Goal: Task Accomplishment & Management: Manage account settings

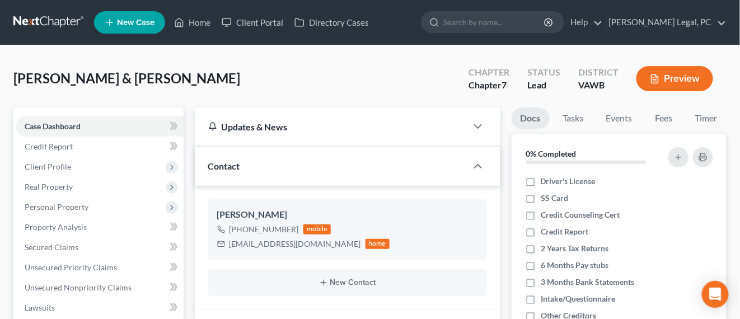
click at [66, 16] on link at bounding box center [49, 22] width 72 height 20
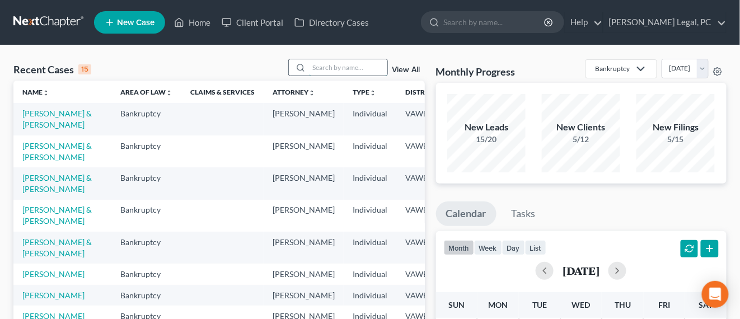
drag, startPoint x: 339, startPoint y: 67, endPoint x: 342, endPoint y: 61, distance: 6.3
click at [342, 61] on input "search" at bounding box center [348, 67] width 78 height 16
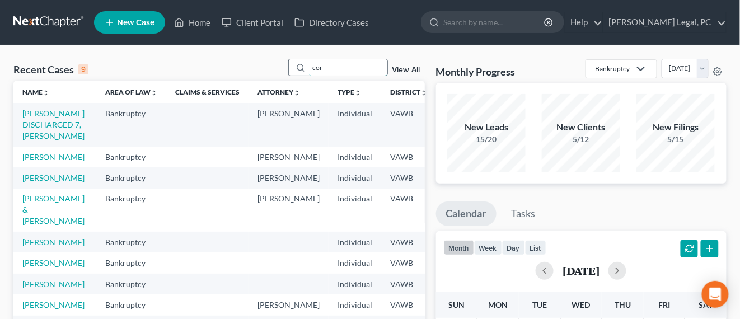
drag, startPoint x: 337, startPoint y: 64, endPoint x: 314, endPoint y: 69, distance: 24.1
click at [314, 69] on input "cor" at bounding box center [348, 67] width 78 height 16
type input "coe"
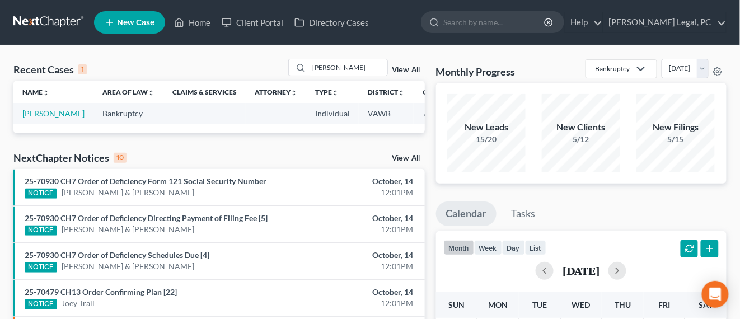
click at [43, 124] on td "Coe, Stephanie" at bounding box center [53, 113] width 80 height 21
click at [45, 118] on link "[PERSON_NAME]" at bounding box center [53, 114] width 62 height 10
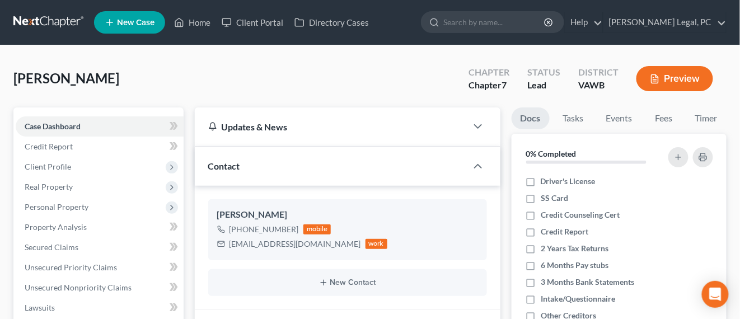
click at [62, 20] on link at bounding box center [49, 22] width 72 height 20
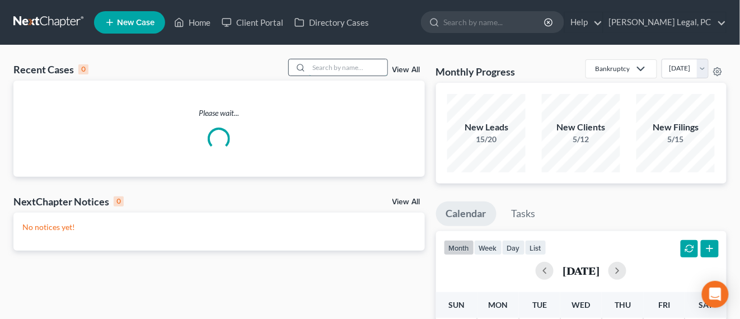
click at [328, 73] on input "search" at bounding box center [348, 67] width 78 height 16
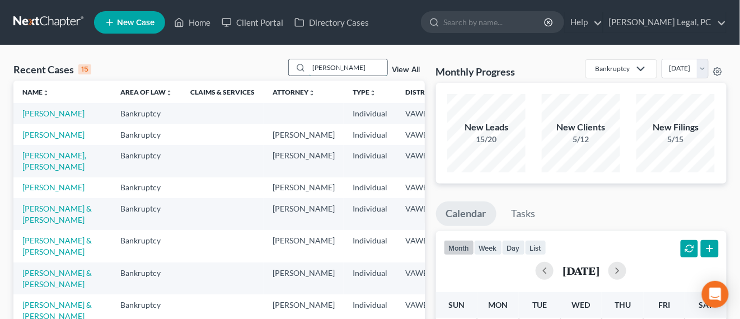
type input "fowler"
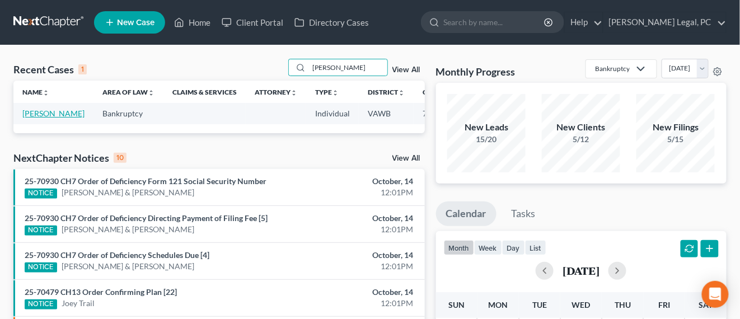
click at [28, 118] on link "Fowler, Kristin" at bounding box center [53, 114] width 62 height 10
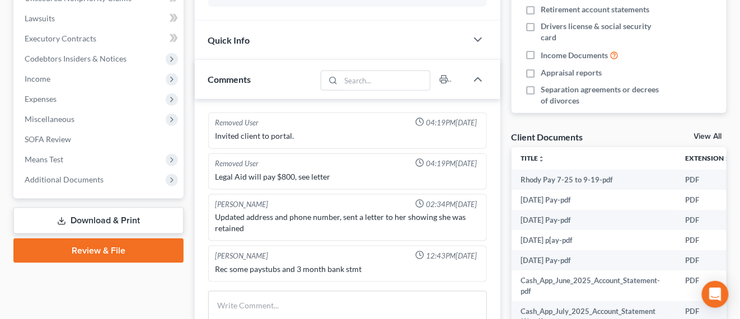
scroll to position [350, 0]
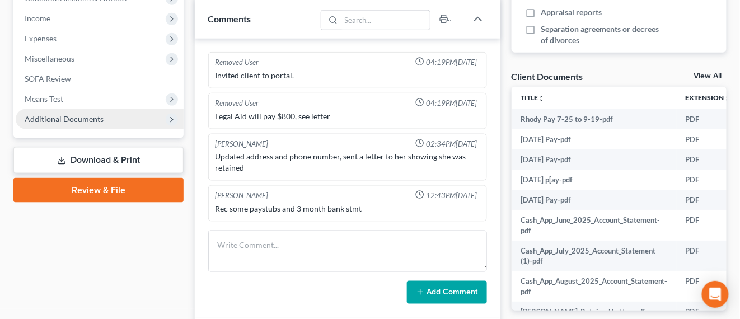
click at [91, 113] on span "Additional Documents" at bounding box center [100, 119] width 168 height 20
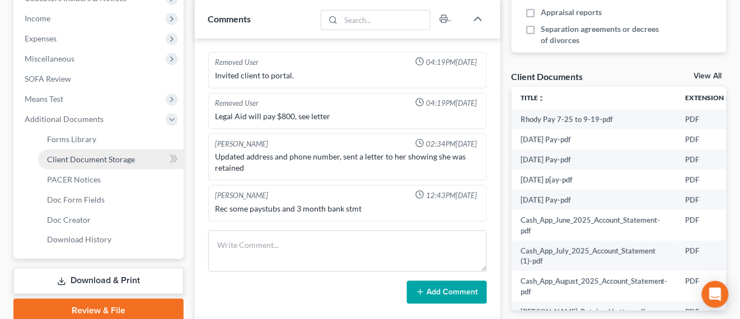
click at [101, 155] on span "Client Document Storage" at bounding box center [91, 160] width 88 height 10
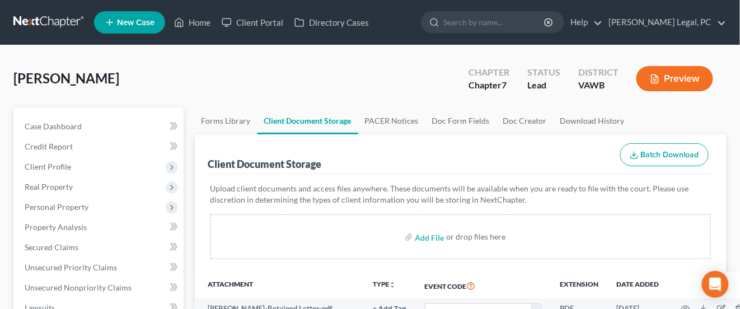
click at [34, 24] on link at bounding box center [49, 22] width 72 height 20
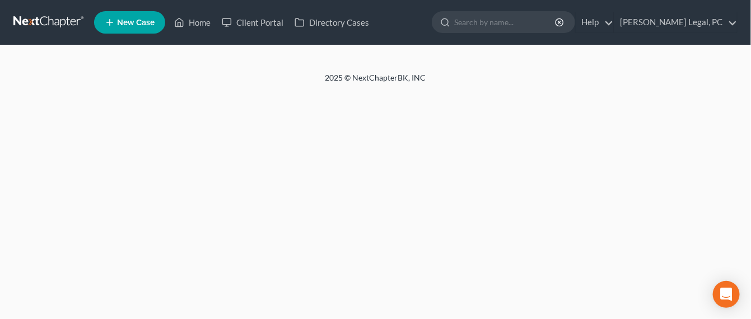
click at [67, 21] on link at bounding box center [49, 22] width 72 height 20
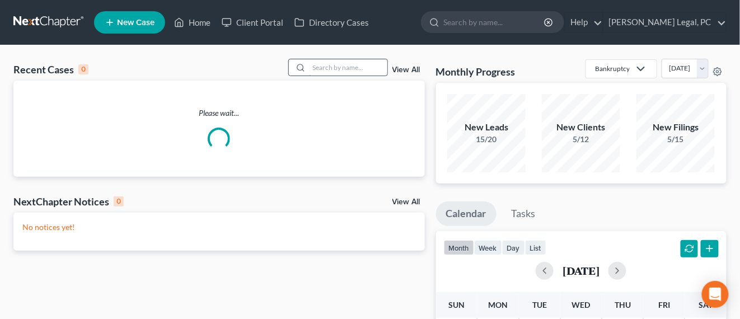
click at [338, 65] on input "search" at bounding box center [348, 67] width 78 height 16
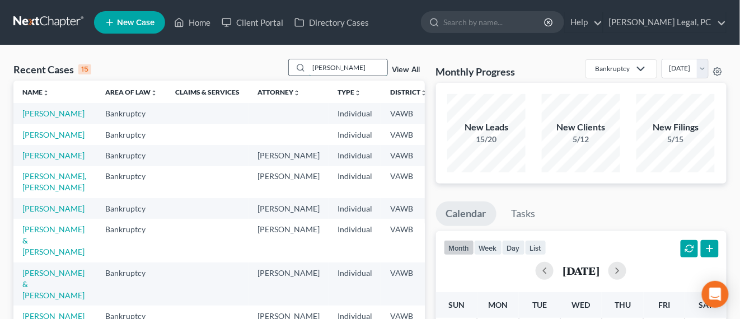
type input "cornette"
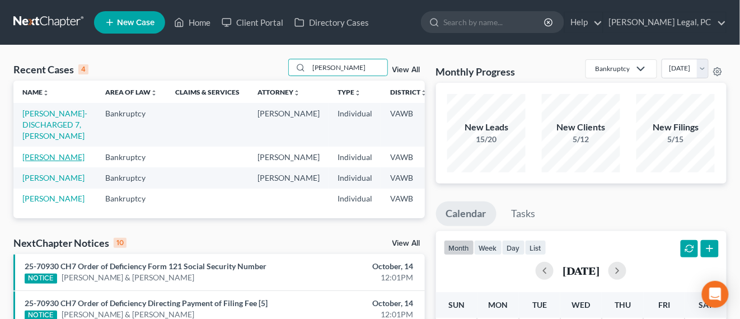
click at [46, 162] on link "[PERSON_NAME]" at bounding box center [53, 157] width 62 height 10
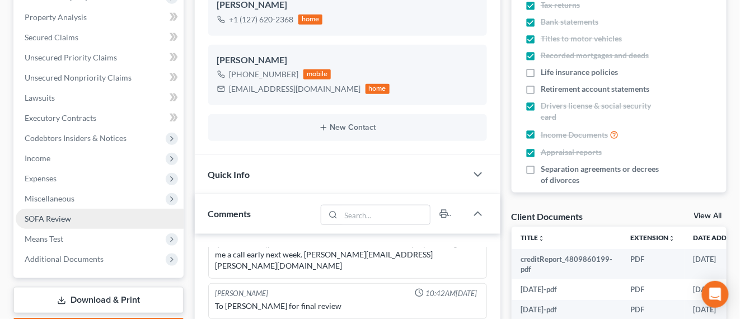
scroll to position [280, 0]
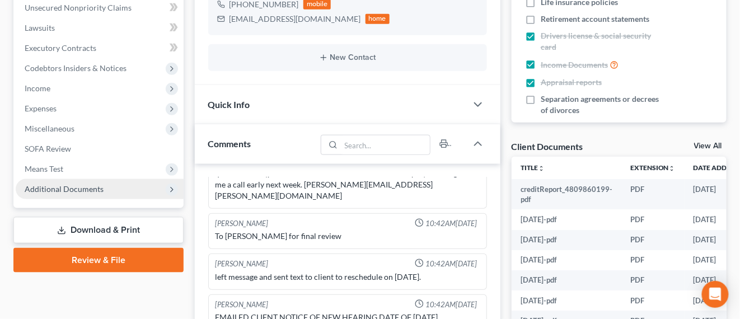
click at [87, 192] on span "Additional Documents" at bounding box center [64, 189] width 79 height 10
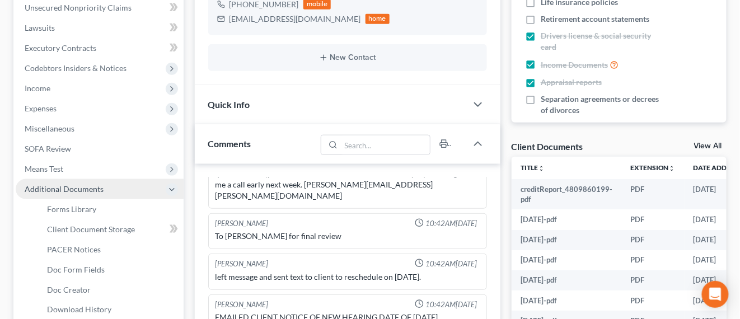
scroll to position [350, 0]
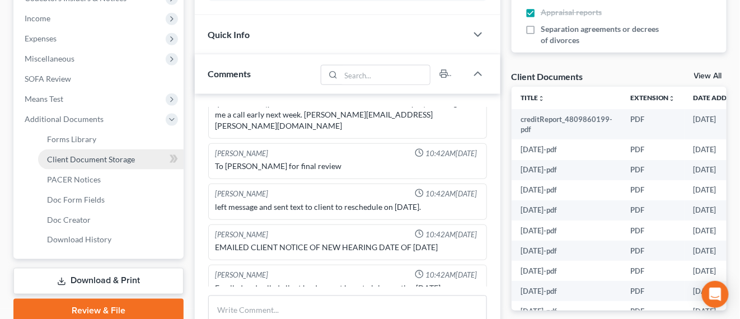
drag, startPoint x: 108, startPoint y: 156, endPoint x: 138, endPoint y: 156, distance: 30.2
click at [108, 156] on span "Client Document Storage" at bounding box center [91, 160] width 88 height 10
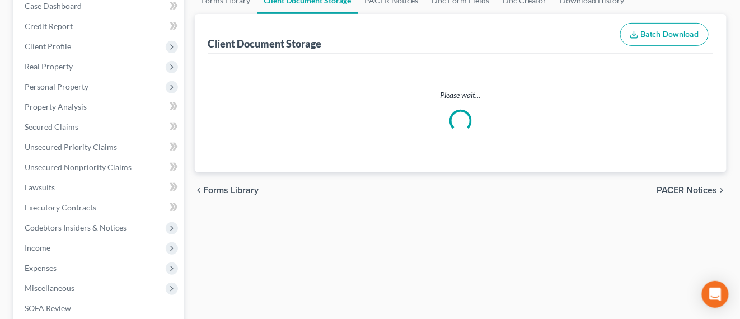
select select "0"
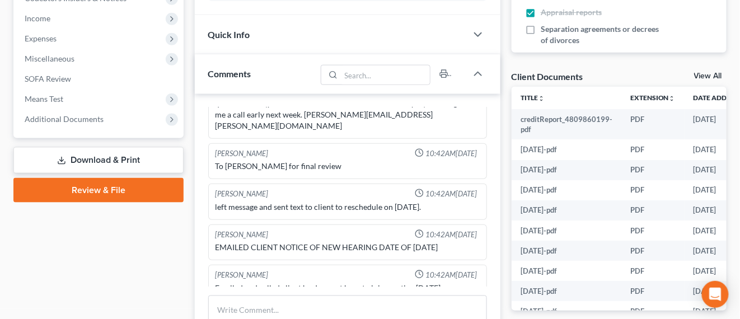
scroll to position [420, 0]
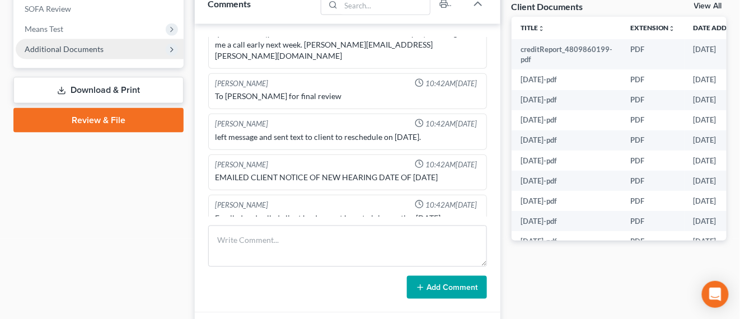
click at [113, 46] on span "Additional Documents" at bounding box center [100, 49] width 168 height 20
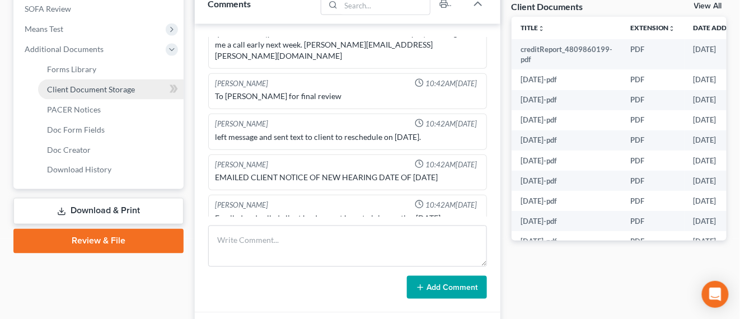
click at [121, 91] on span "Client Document Storage" at bounding box center [91, 90] width 88 height 10
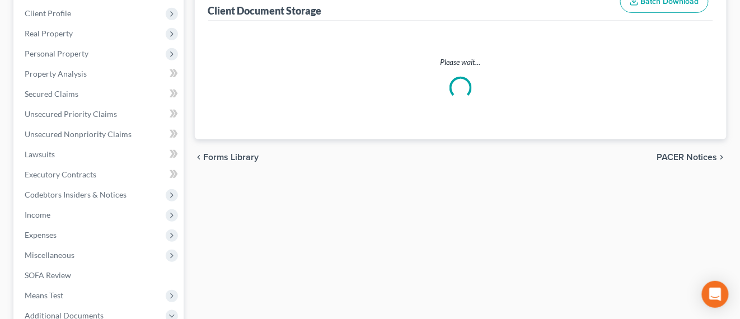
select select "0"
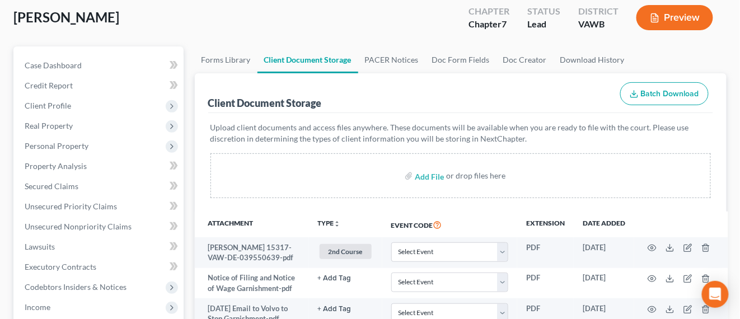
scroll to position [210, 0]
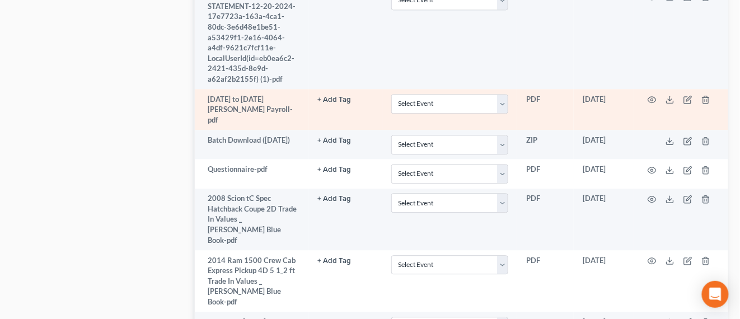
select select "0"
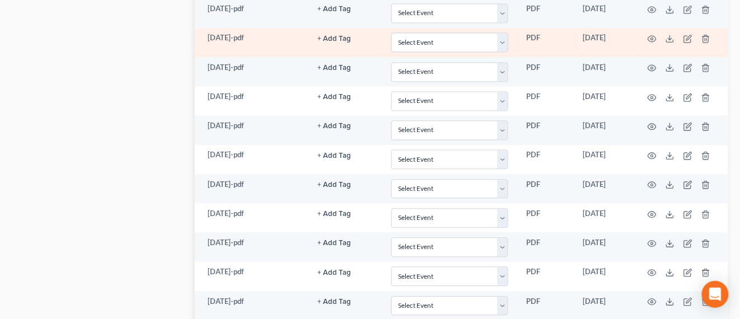
scroll to position [1890, 0]
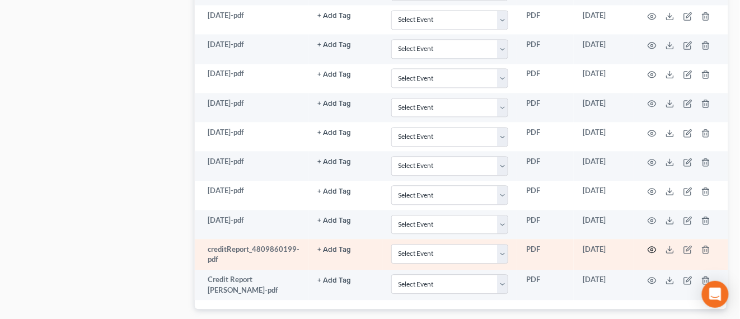
click at [652, 245] on icon "button" at bounding box center [652, 249] width 9 height 9
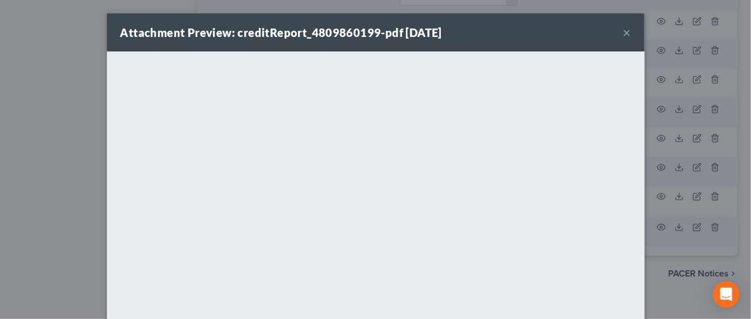
click at [623, 31] on button "×" at bounding box center [627, 32] width 8 height 13
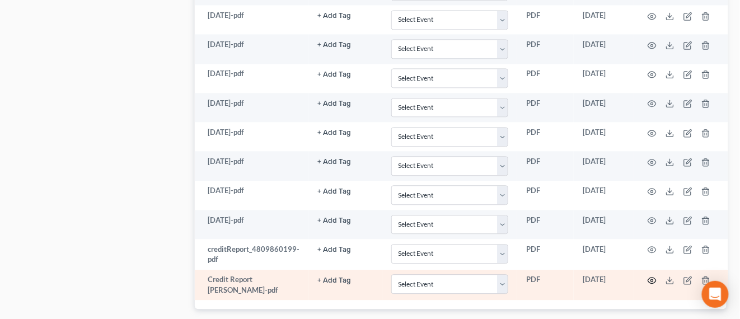
click at [648, 278] on icon "button" at bounding box center [652, 281] width 8 height 6
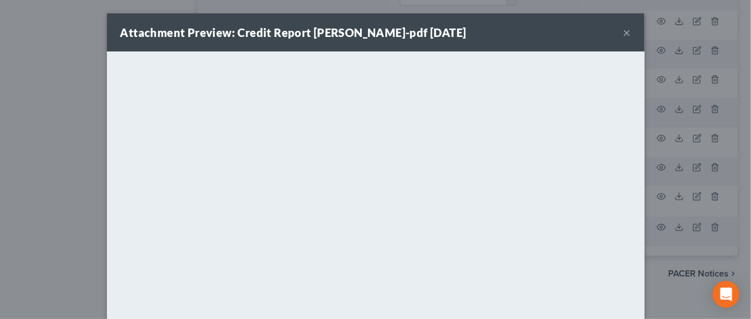
click at [623, 32] on button "×" at bounding box center [627, 32] width 8 height 13
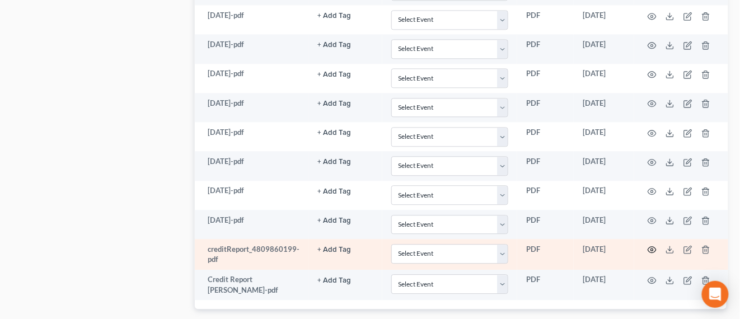
click at [650, 245] on icon "button" at bounding box center [652, 249] width 9 height 9
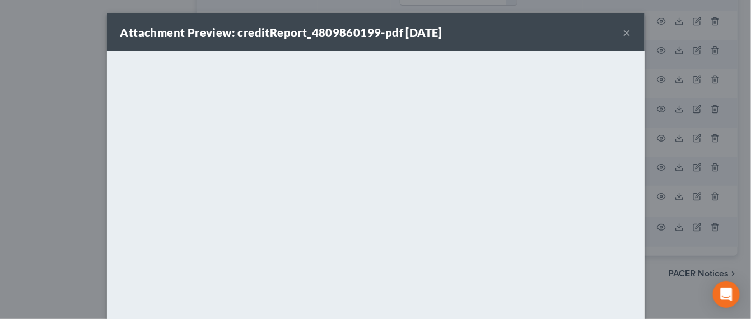
click at [623, 38] on button "×" at bounding box center [627, 32] width 8 height 13
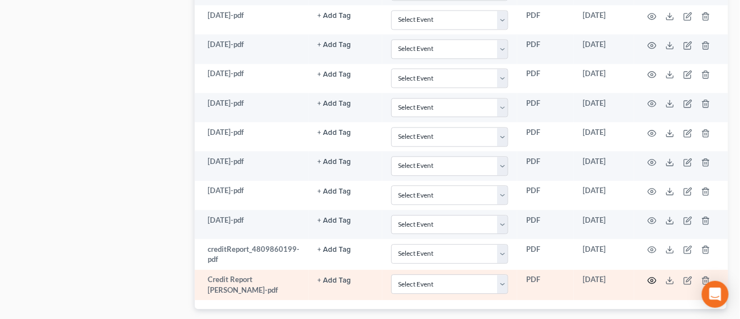
click at [648, 276] on icon "button" at bounding box center [652, 280] width 9 height 9
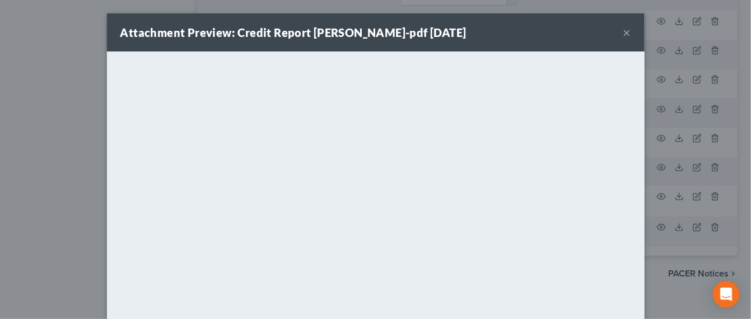
click at [624, 36] on button "×" at bounding box center [627, 32] width 8 height 13
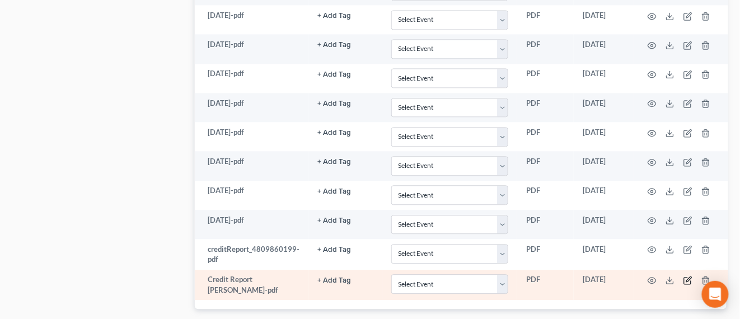
click at [685, 276] on icon "button" at bounding box center [688, 280] width 9 height 9
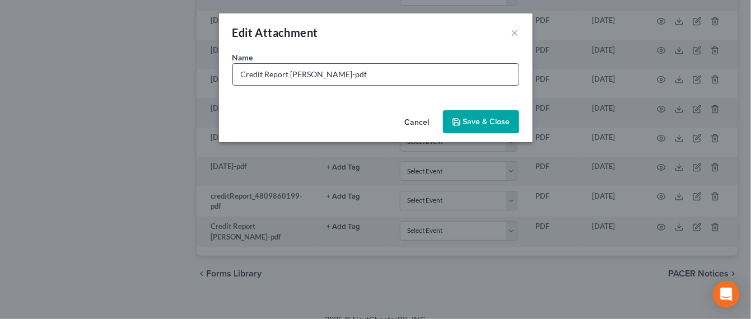
click at [241, 74] on input "Credit Report Cornette-pdf" at bounding box center [376, 74] width 286 height 21
type input "10-14-25 Credit Report Cornette-pdf"
click at [487, 111] on button "Save & Close" at bounding box center [481, 122] width 76 height 24
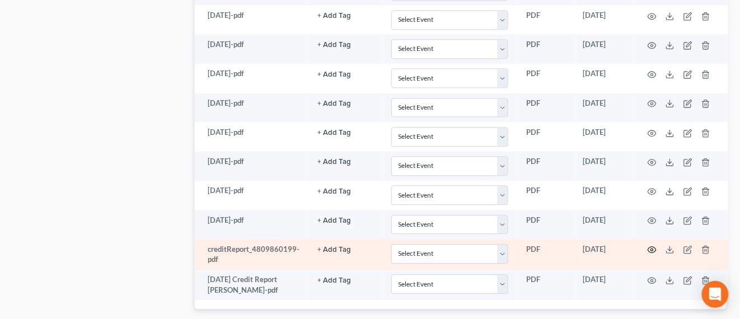
click at [649, 245] on icon "button" at bounding box center [652, 249] width 9 height 9
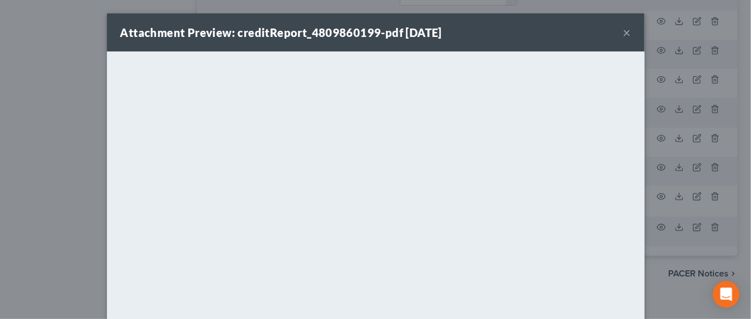
click at [624, 33] on button "×" at bounding box center [627, 32] width 8 height 13
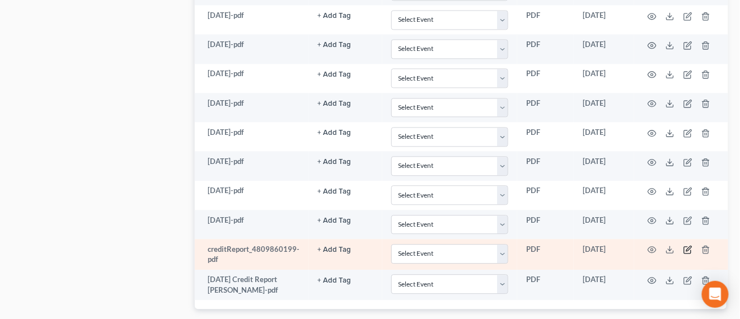
click at [689, 247] on icon "button" at bounding box center [688, 250] width 7 height 7
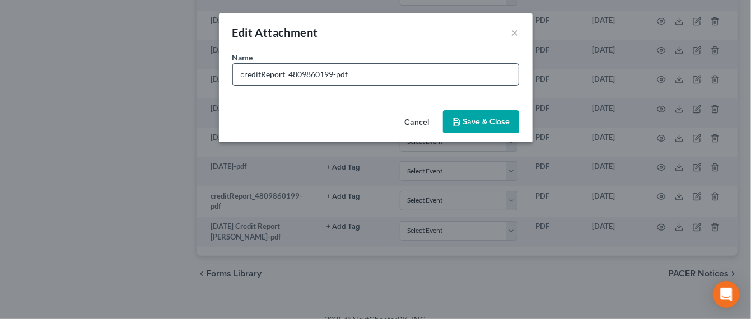
click at [236, 79] on input "creditReport_4809860199-pdf" at bounding box center [376, 74] width 286 height 21
type input "11-4-24 creditReport_4809860199-pdf"
click at [487, 113] on button "Save & Close" at bounding box center [481, 122] width 76 height 24
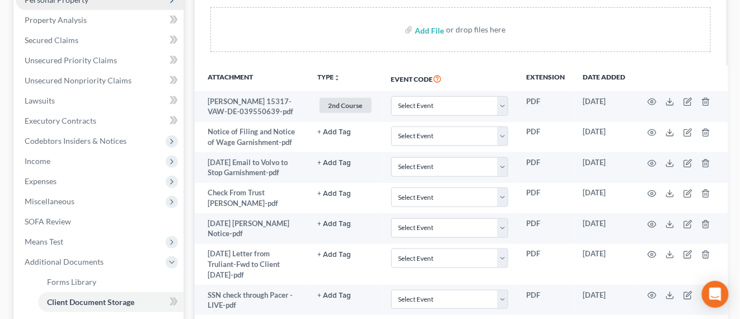
scroll to position [0, 0]
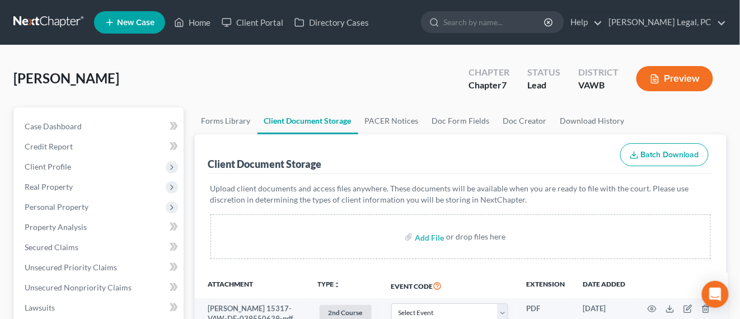
click at [44, 15] on link at bounding box center [49, 22] width 72 height 20
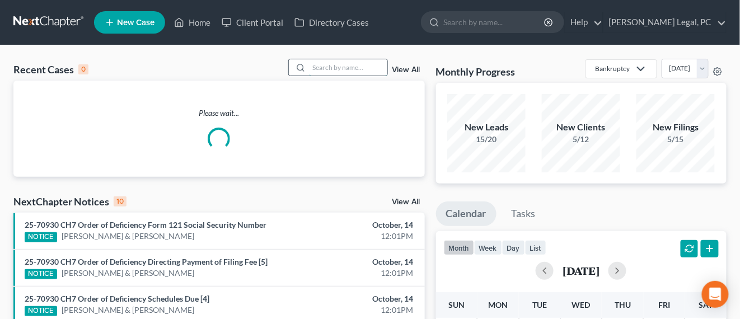
click at [341, 66] on input "search" at bounding box center [348, 67] width 78 height 16
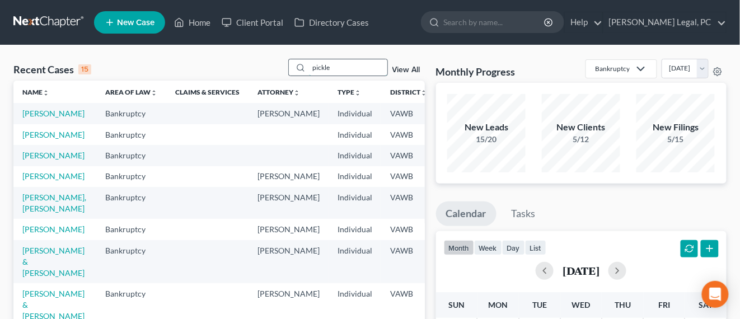
type input "pickle"
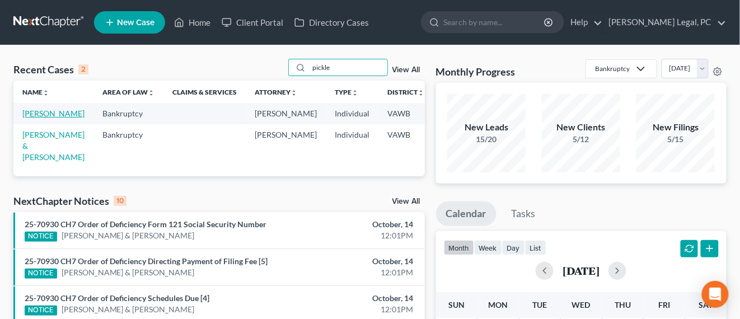
click at [33, 115] on link "[PERSON_NAME]" at bounding box center [53, 114] width 62 height 10
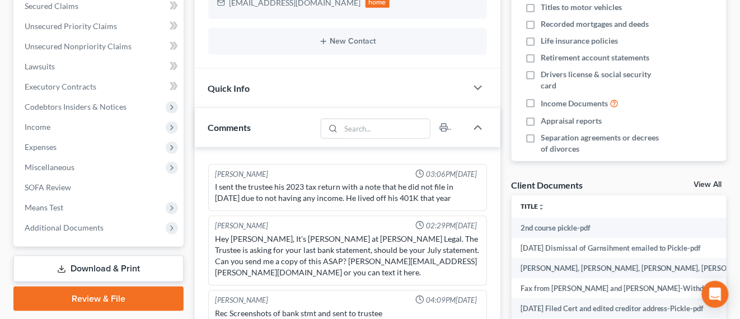
scroll to position [280, 0]
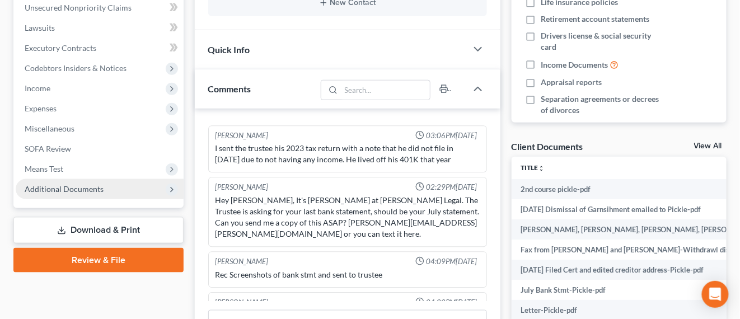
click at [83, 190] on span "Additional Documents" at bounding box center [64, 189] width 79 height 10
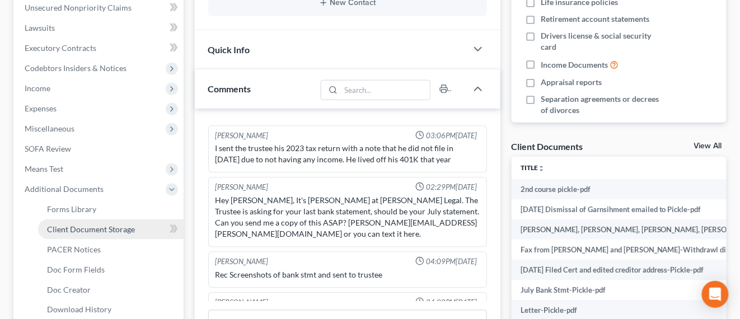
click at [85, 225] on span "Client Document Storage" at bounding box center [91, 230] width 88 height 10
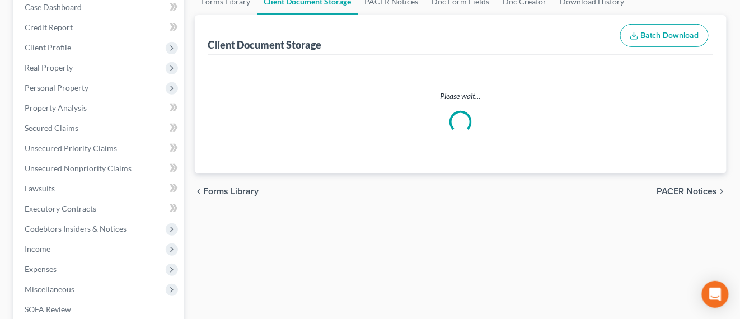
select select "0"
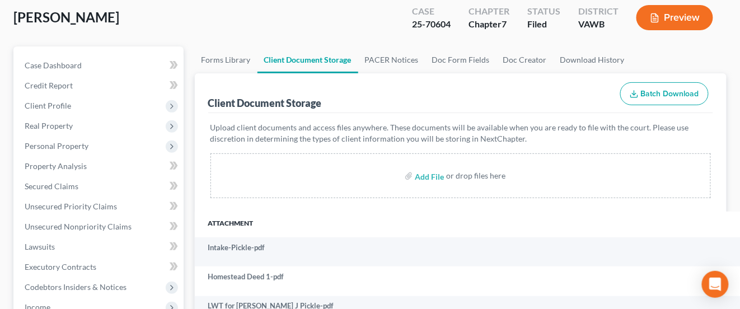
scroll to position [0, 0]
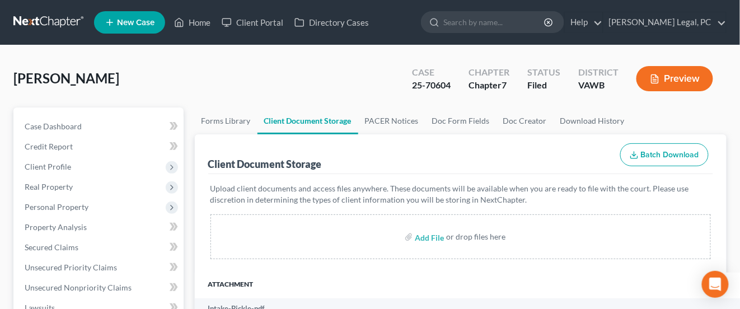
select select "0"
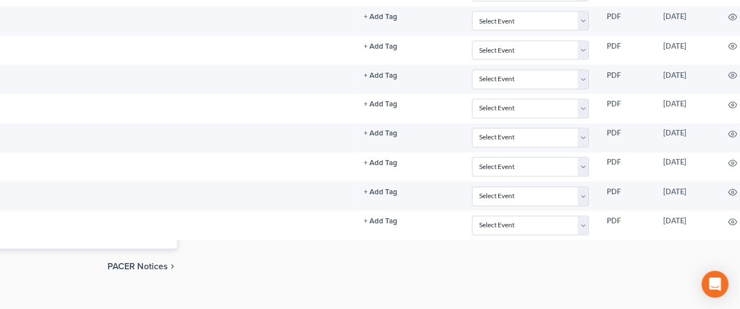
scroll to position [1697, 554]
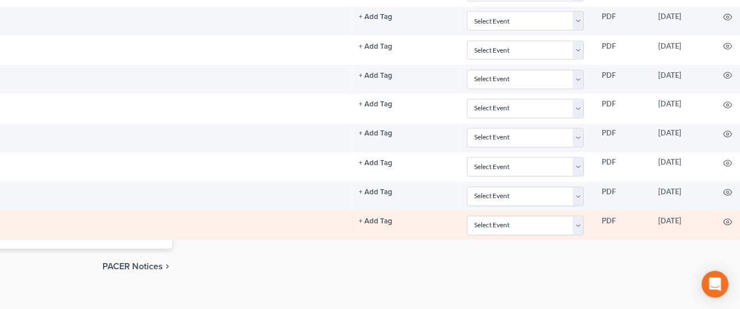
click at [359, 218] on button "+ Add Tag" at bounding box center [376, 221] width 34 height 7
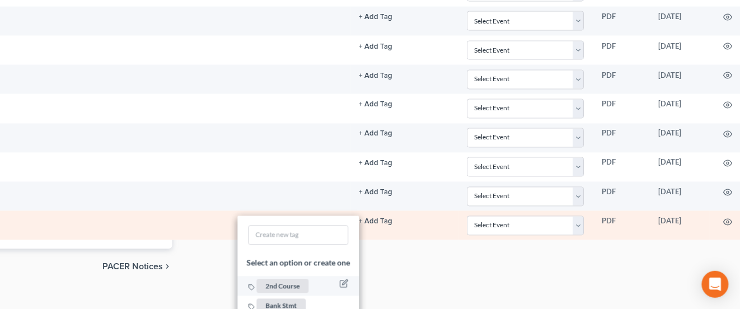
click at [283, 279] on span "2nd Course" at bounding box center [283, 286] width 52 height 14
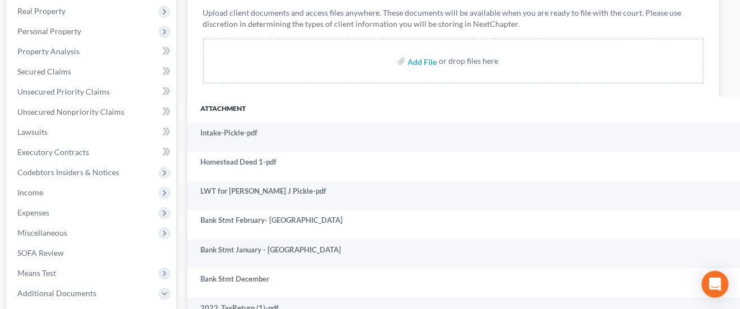
scroll to position [157, 7]
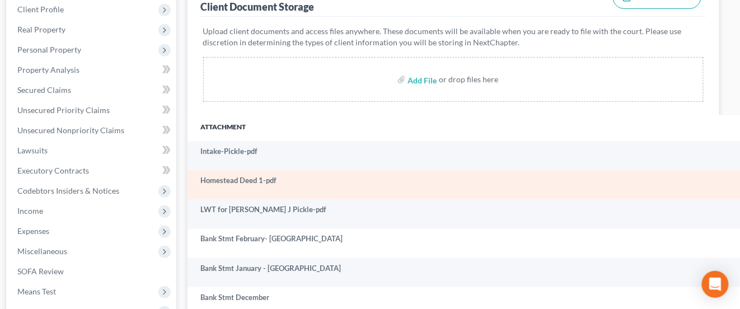
select select "0"
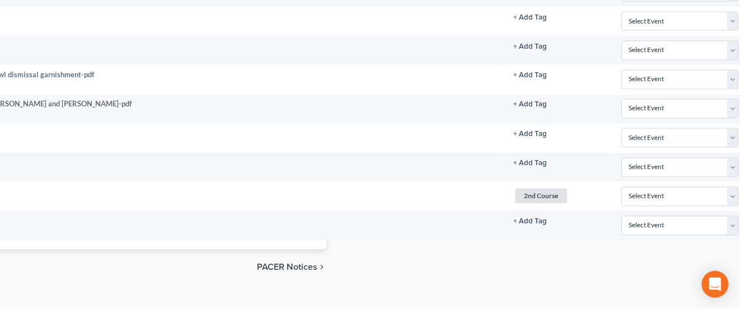
scroll to position [1726, 404]
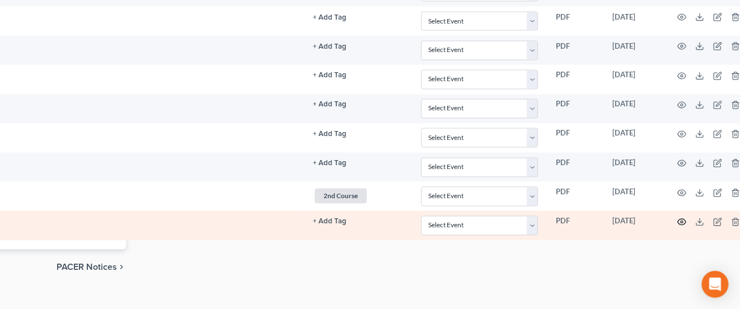
click at [678, 219] on icon "button" at bounding box center [682, 222] width 8 height 6
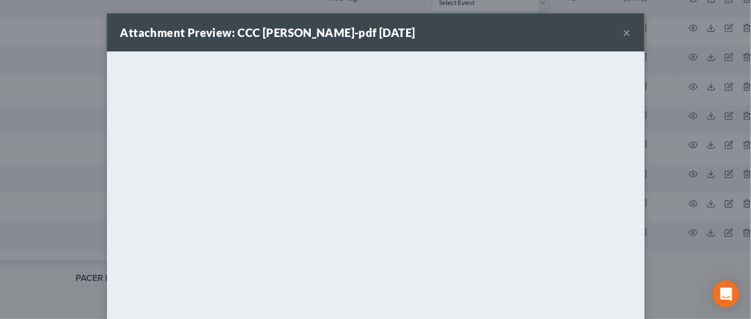
click at [623, 31] on button "×" at bounding box center [627, 32] width 8 height 13
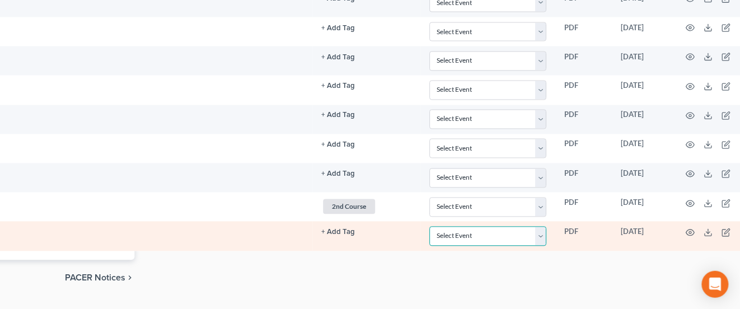
click at [519, 227] on select "Select Event Certificate of Credit Counseling" at bounding box center [488, 237] width 118 height 20
select select "0"
click at [429, 227] on select "Select Event Certificate of Credit Counseling" at bounding box center [488, 237] width 118 height 20
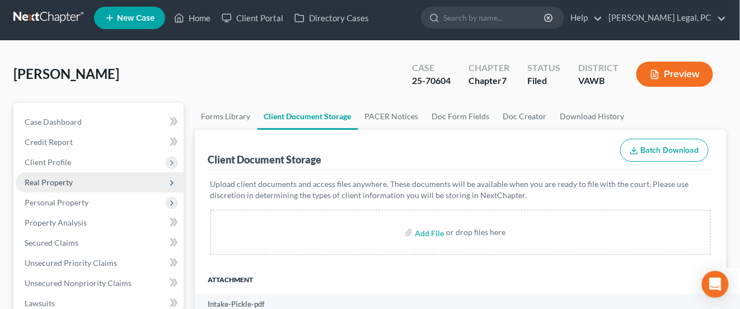
scroll to position [0, 0]
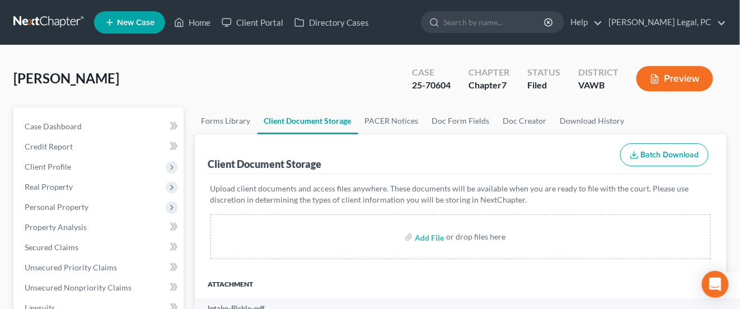
click at [55, 30] on link at bounding box center [49, 22] width 72 height 20
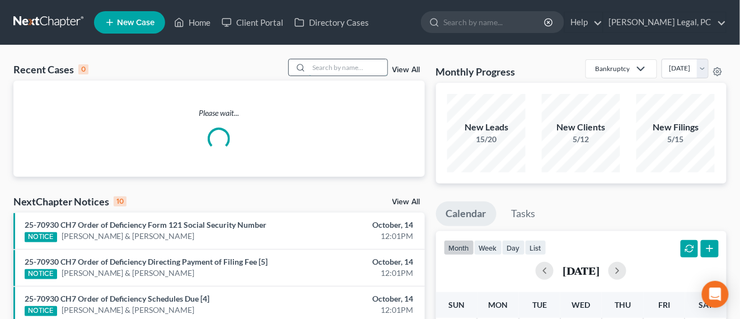
click at [325, 60] on input "search" at bounding box center [348, 67] width 78 height 16
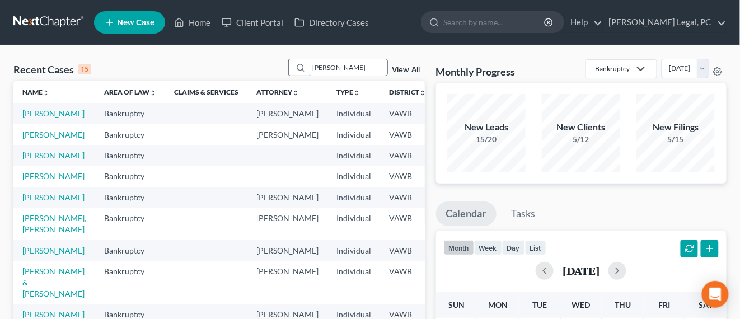
type input "[PERSON_NAME]"
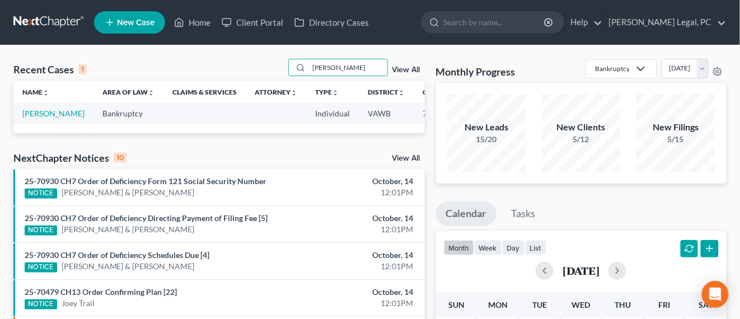
click at [28, 118] on td "[PERSON_NAME]" at bounding box center [53, 113] width 80 height 21
click at [46, 118] on link "[PERSON_NAME]" at bounding box center [53, 114] width 62 height 10
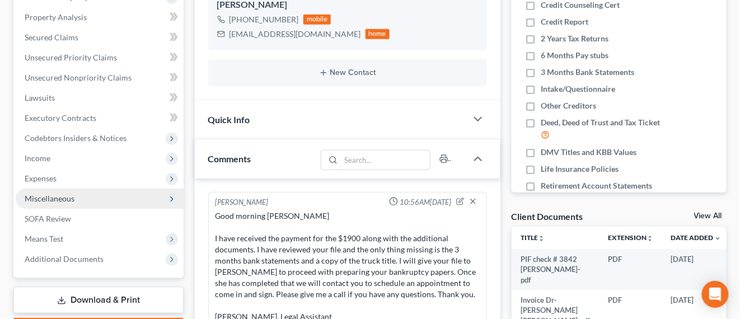
scroll to position [420, 0]
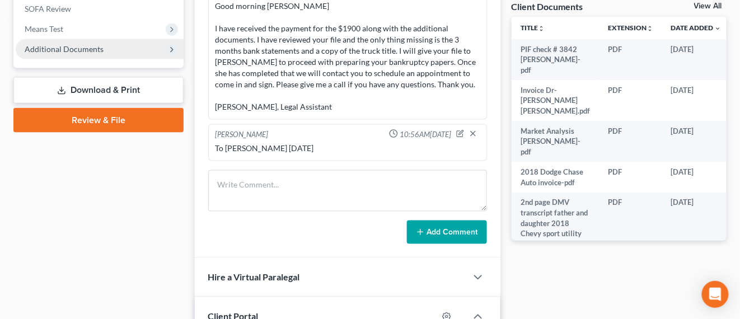
click at [95, 49] on span "Additional Documents" at bounding box center [64, 49] width 79 height 10
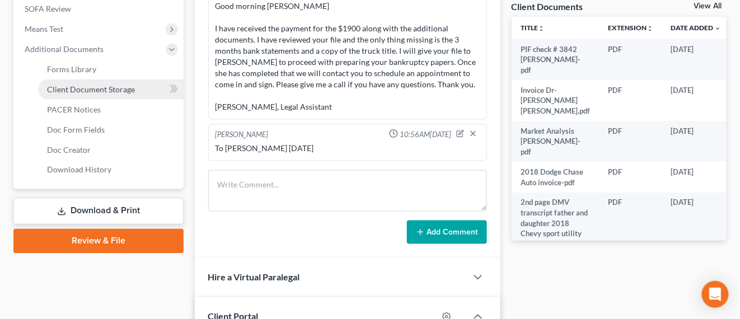
click at [123, 87] on span "Client Document Storage" at bounding box center [91, 90] width 88 height 10
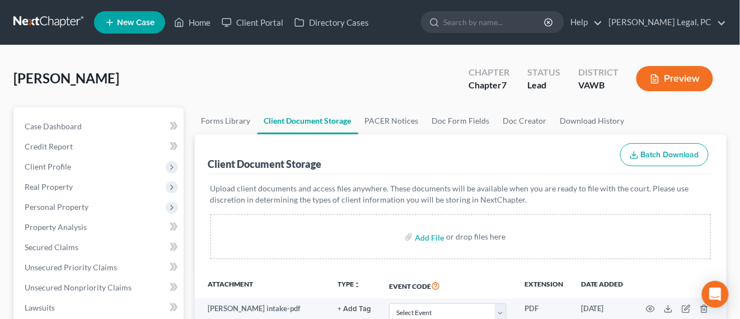
click at [45, 27] on link at bounding box center [49, 22] width 72 height 20
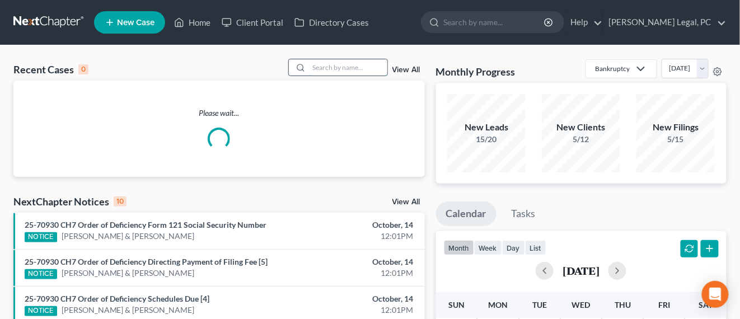
click at [326, 66] on input "search" at bounding box center [348, 67] width 78 height 16
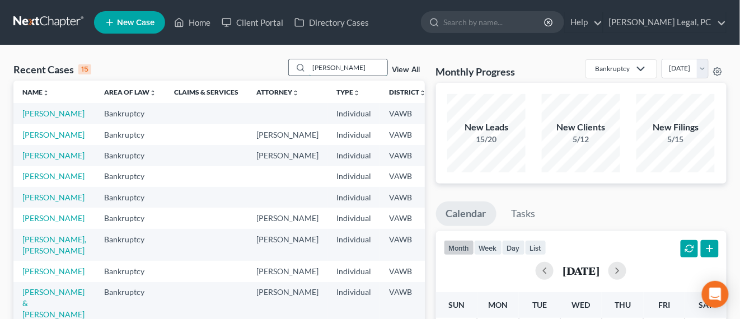
type input "[PERSON_NAME]"
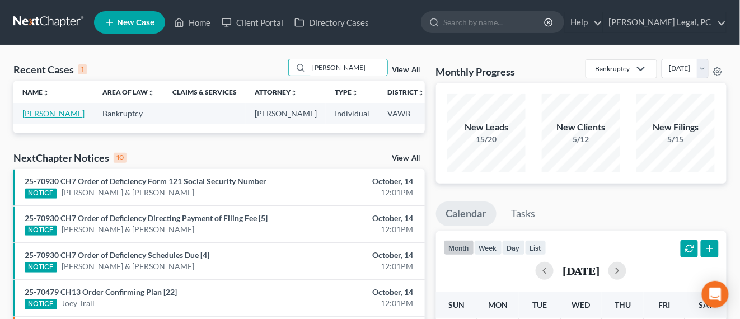
click at [44, 115] on link "[PERSON_NAME]" at bounding box center [53, 114] width 62 height 10
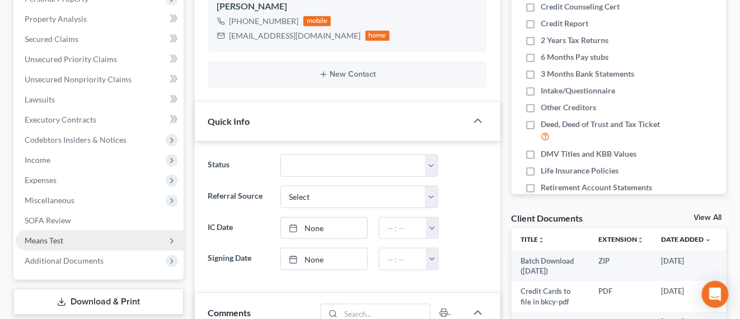
scroll to position [386, 0]
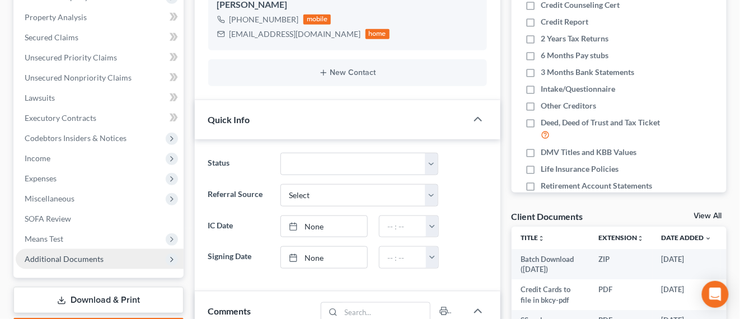
click at [96, 255] on span "Additional Documents" at bounding box center [64, 259] width 79 height 10
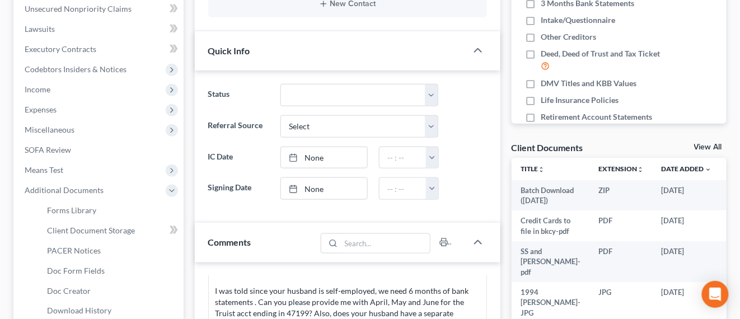
scroll to position [350, 0]
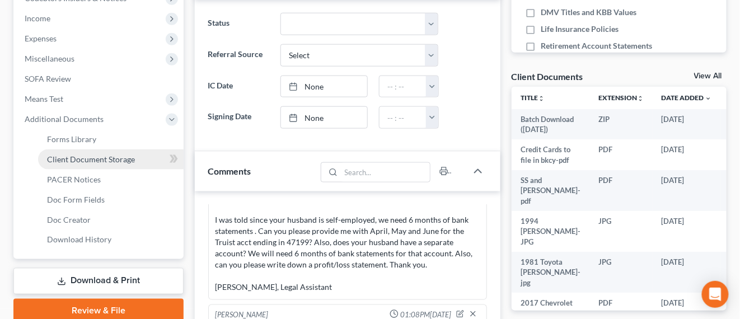
click at [110, 157] on span "Client Document Storage" at bounding box center [91, 160] width 88 height 10
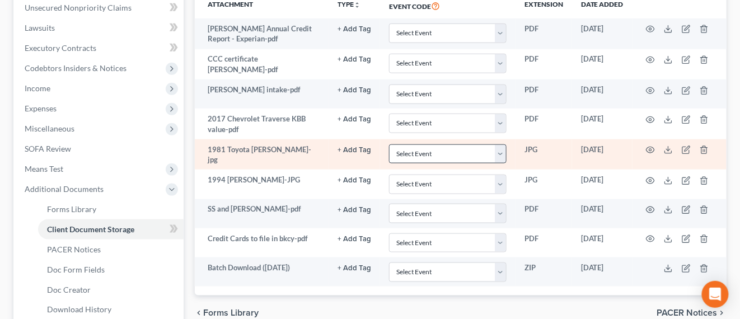
scroll to position [350, 0]
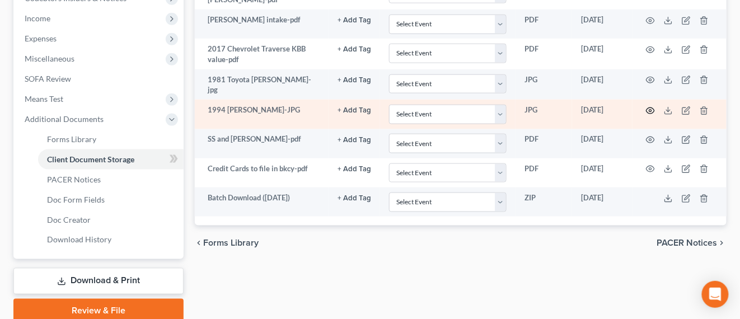
click at [650, 109] on icon "button" at bounding box center [650, 110] width 9 height 9
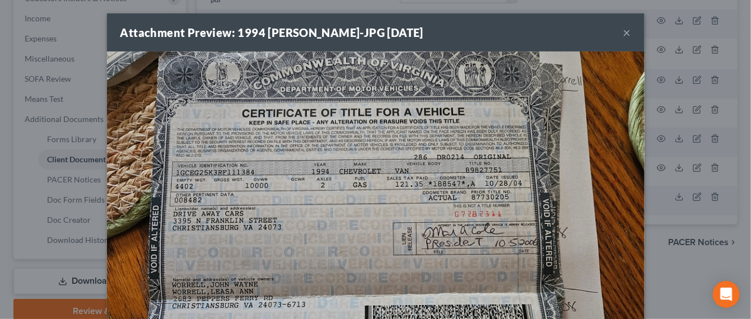
click at [625, 30] on div "Attachment Preview: 1994 Chevy Van Worrell-JPG 10/10/2025 ×" at bounding box center [376, 32] width 538 height 38
click at [623, 32] on button "×" at bounding box center [627, 32] width 8 height 13
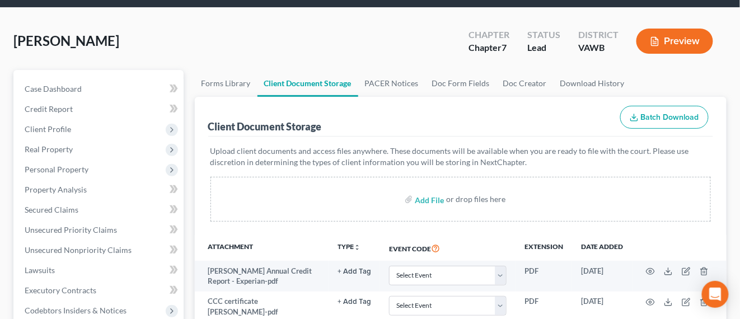
scroll to position [0, 0]
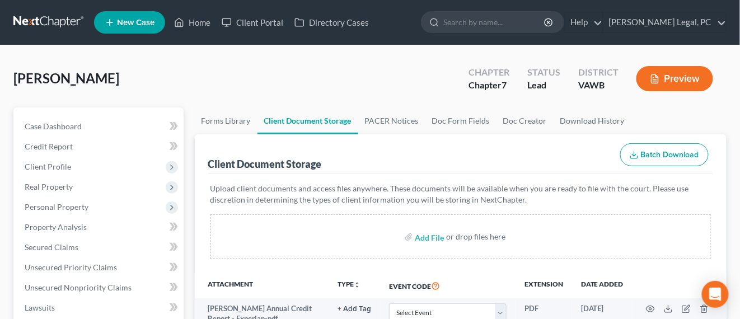
click at [59, 25] on link at bounding box center [49, 22] width 72 height 20
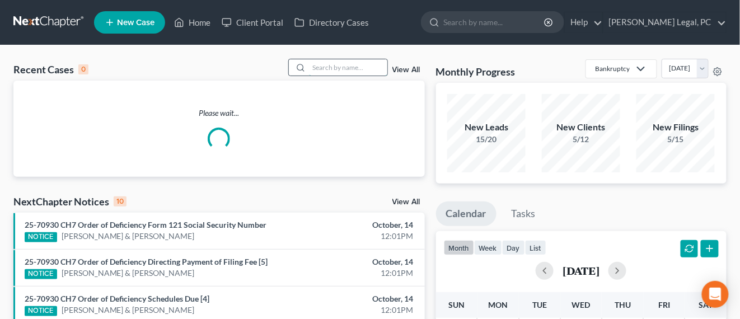
click at [317, 68] on input "search" at bounding box center [348, 67] width 78 height 16
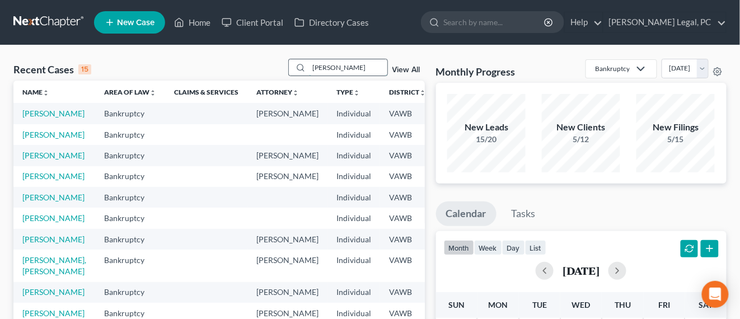
type input "[PERSON_NAME]"
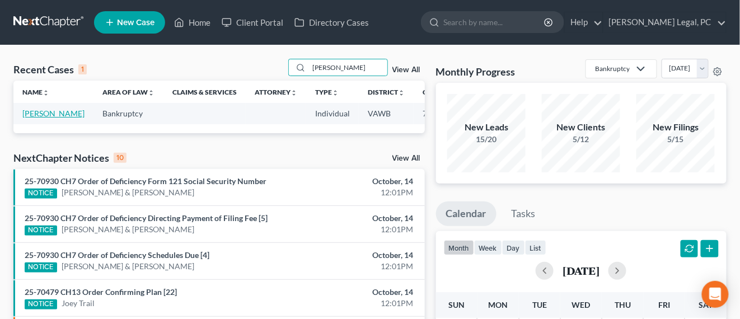
click at [31, 114] on link "[PERSON_NAME]" at bounding box center [53, 114] width 62 height 10
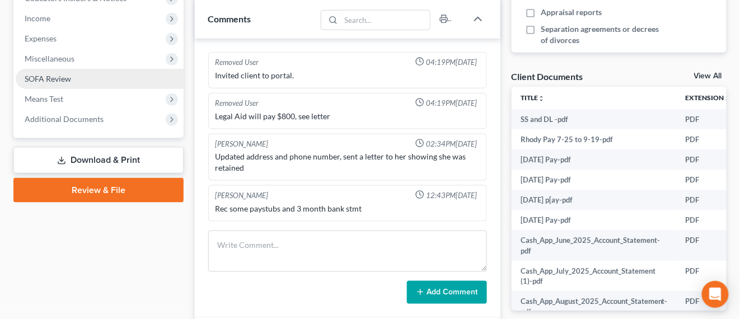
scroll to position [420, 0]
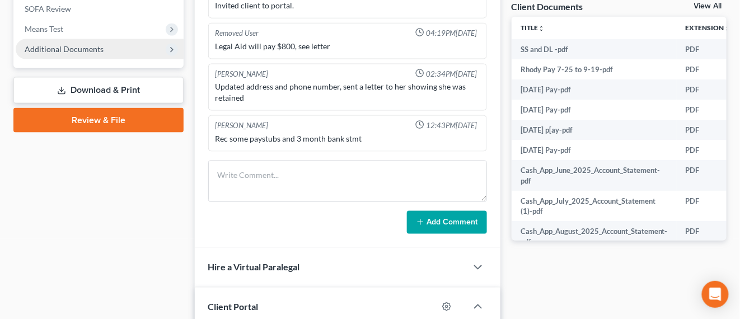
click at [93, 51] on span "Additional Documents" at bounding box center [64, 49] width 79 height 10
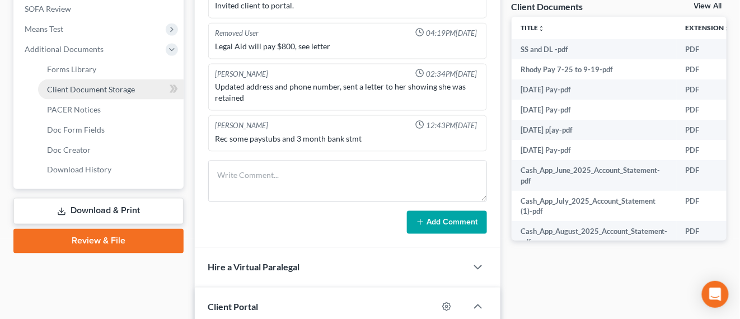
click at [101, 86] on span "Client Document Storage" at bounding box center [91, 90] width 88 height 10
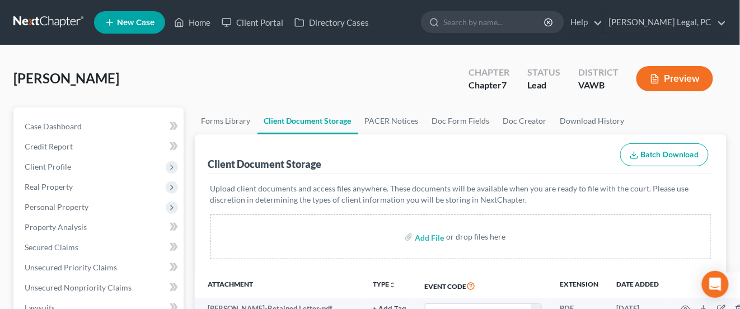
click at [49, 18] on link at bounding box center [49, 22] width 72 height 20
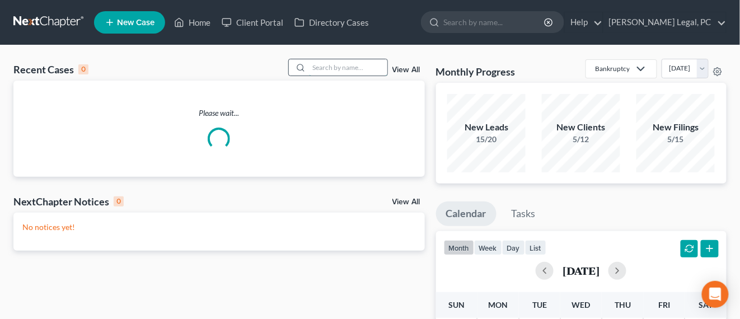
click at [340, 69] on input "search" at bounding box center [348, 67] width 78 height 16
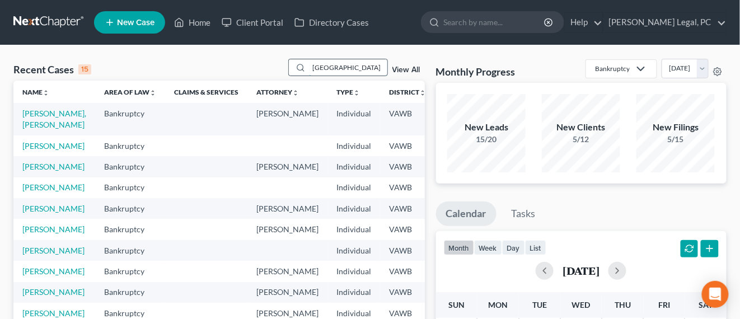
type input "[GEOGRAPHIC_DATA]"
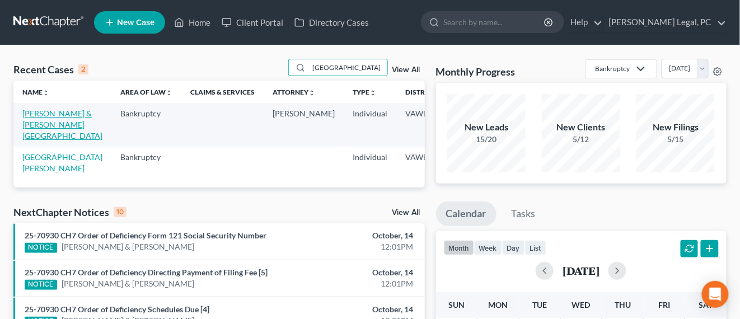
click at [54, 115] on link "[PERSON_NAME] & [PERSON_NAME][GEOGRAPHIC_DATA]" at bounding box center [62, 125] width 80 height 32
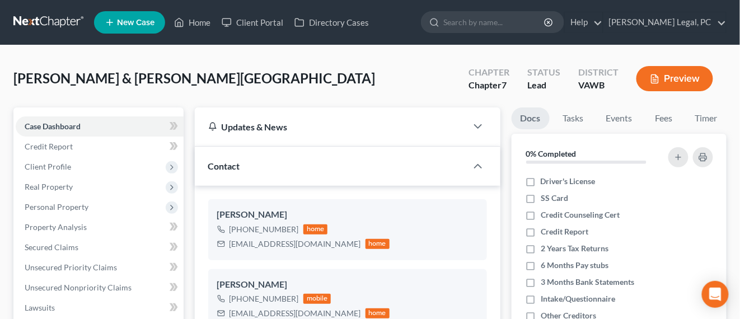
scroll to position [954, 0]
click at [63, 33] on nav "Home New Case Client Portal Directory Cases Farthing Legal, PC hope@farthing.le…" at bounding box center [370, 22] width 740 height 45
click at [51, 27] on link at bounding box center [49, 22] width 72 height 20
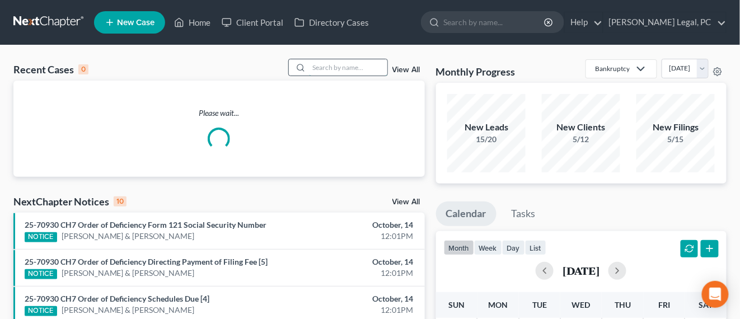
click at [329, 67] on input "search" at bounding box center [348, 67] width 78 height 16
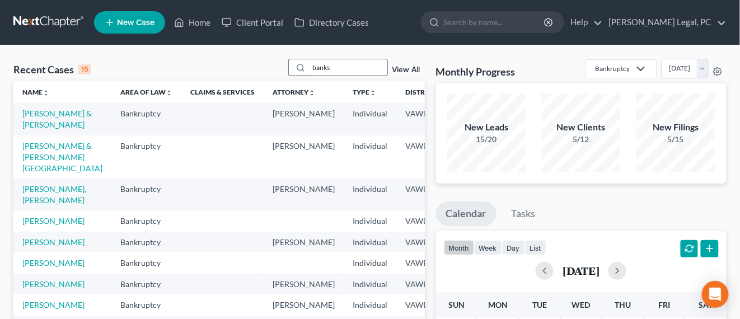
type input "banks"
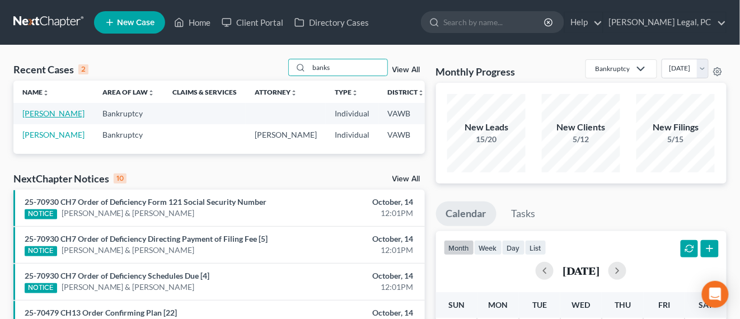
click at [34, 110] on link "[PERSON_NAME]" at bounding box center [53, 114] width 62 height 10
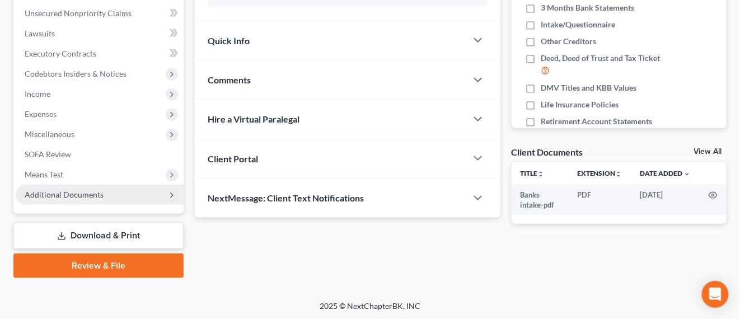
click at [93, 194] on span "Additional Documents" at bounding box center [64, 195] width 79 height 10
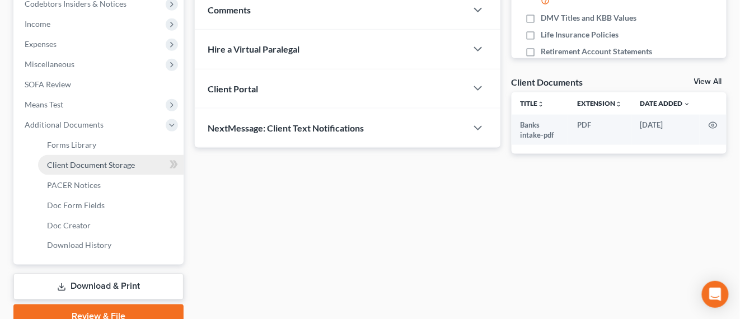
click at [124, 158] on link "Client Document Storage" at bounding box center [111, 165] width 146 height 20
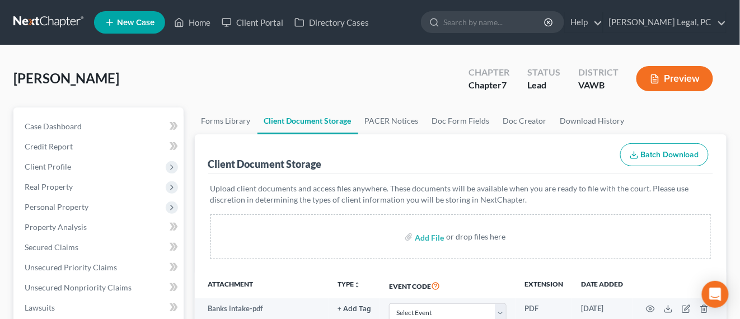
click at [58, 19] on link at bounding box center [49, 22] width 72 height 20
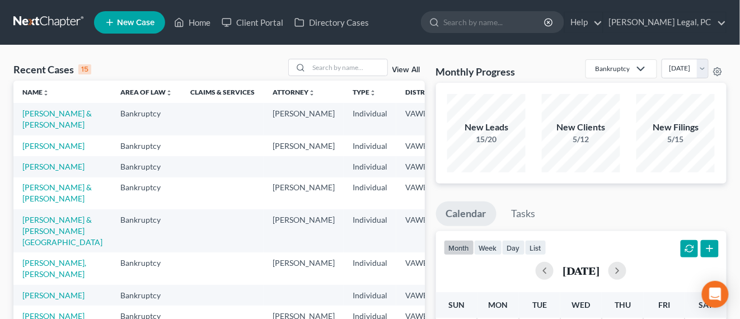
click at [344, 126] on td "Individual" at bounding box center [370, 119] width 53 height 32
drag, startPoint x: 0, startPoint y: 0, endPoint x: 289, endPoint y: 127, distance: 315.4
click at [344, 127] on td "Individual" at bounding box center [370, 119] width 53 height 32
click at [333, 71] on input "search" at bounding box center [348, 67] width 78 height 16
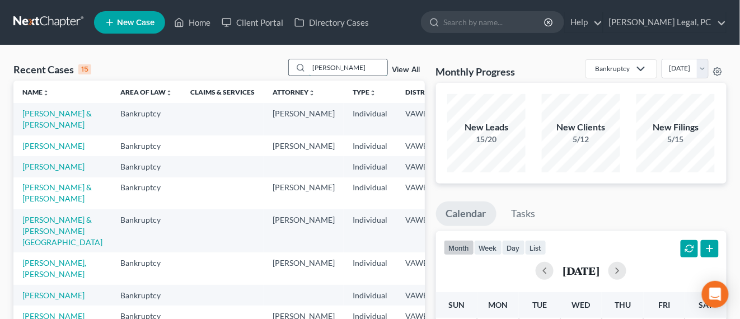
type input "[PERSON_NAME]"
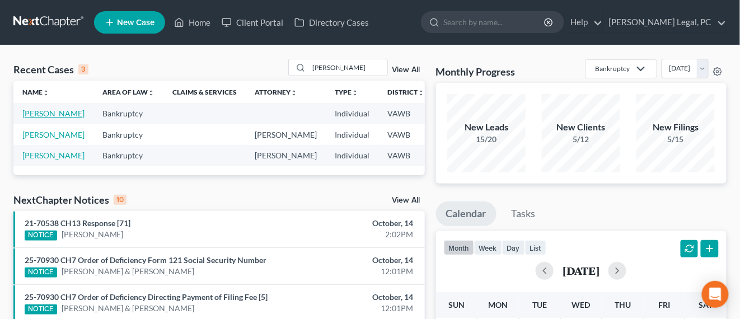
click at [38, 117] on link "[PERSON_NAME]" at bounding box center [53, 114] width 62 height 10
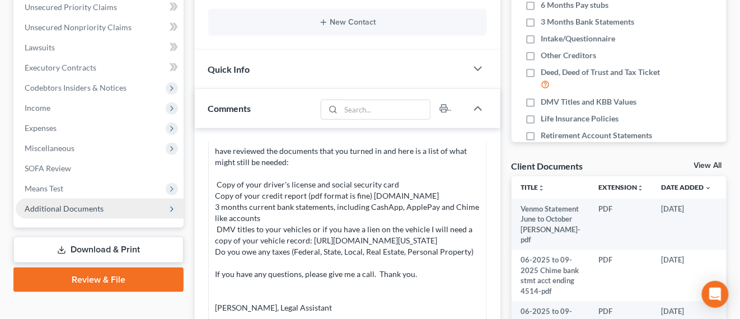
scroll to position [280, 0]
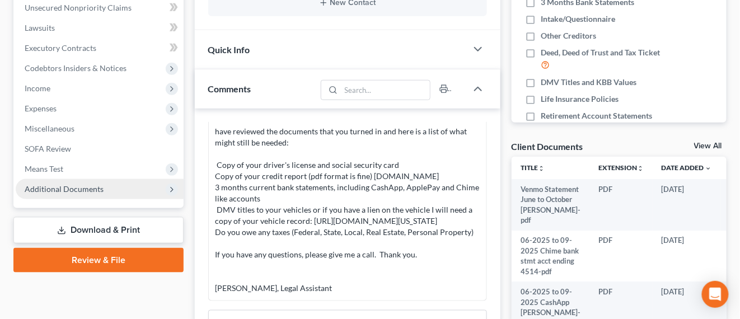
click at [53, 193] on span "Additional Documents" at bounding box center [100, 189] width 168 height 20
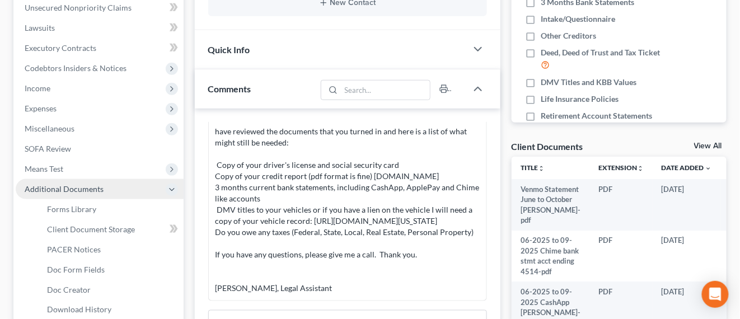
scroll to position [350, 0]
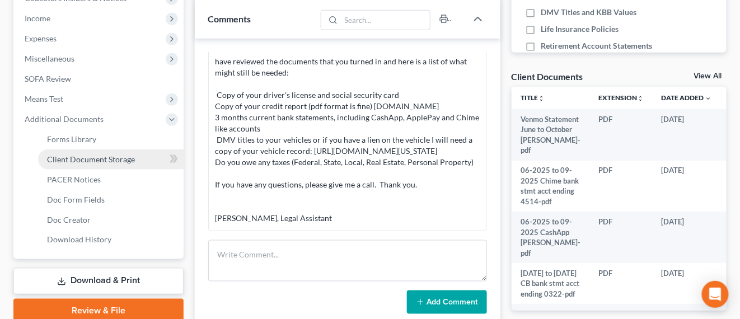
click at [119, 160] on span "Client Document Storage" at bounding box center [91, 160] width 88 height 10
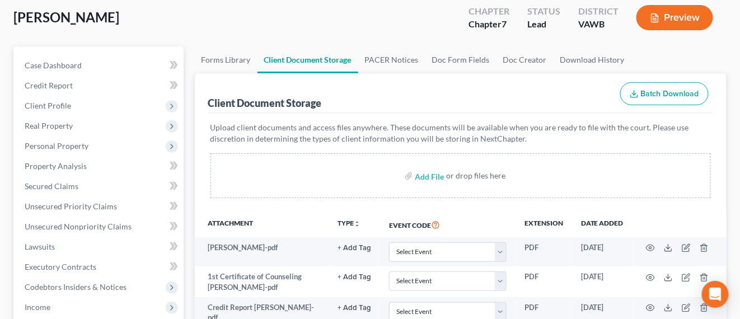
scroll to position [53, 0]
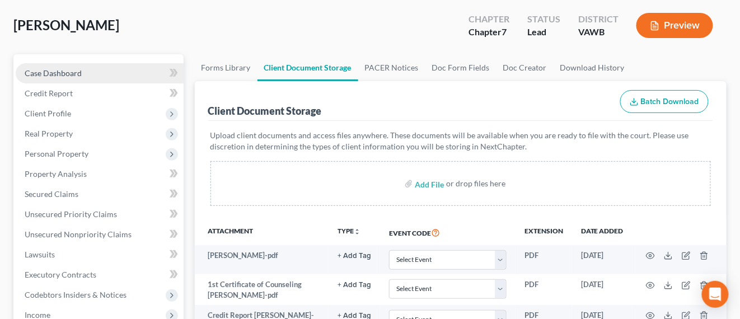
click at [53, 77] on link "Case Dashboard" at bounding box center [100, 73] width 168 height 20
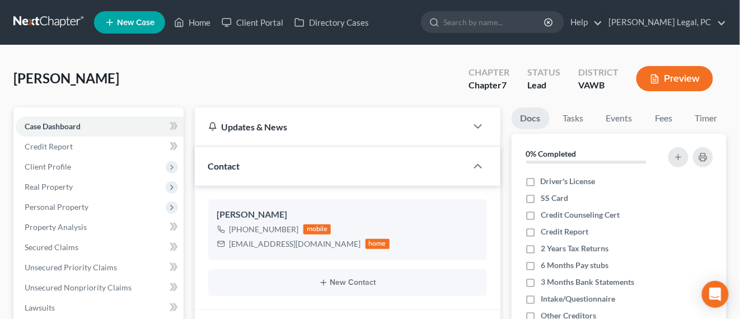
scroll to position [48, 0]
click at [48, 13] on link at bounding box center [49, 22] width 72 height 20
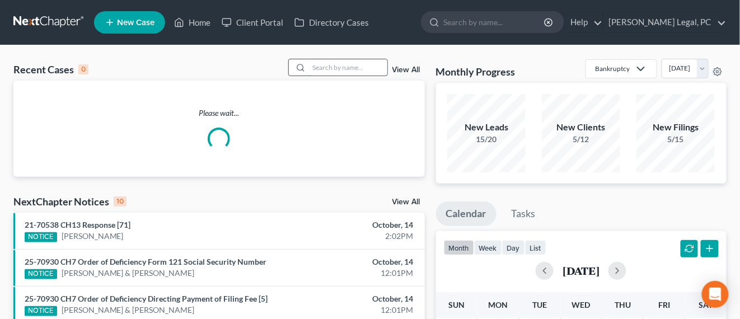
click at [346, 71] on input "search" at bounding box center [348, 67] width 78 height 16
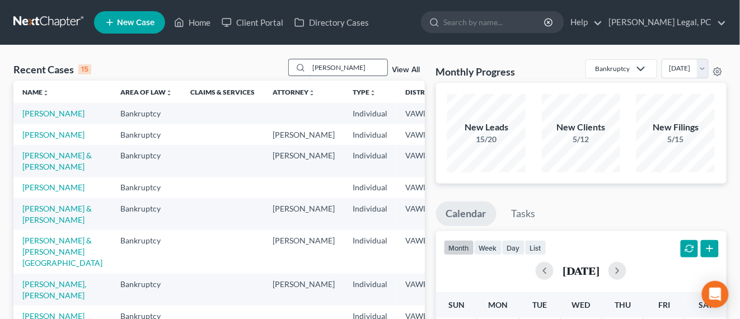
type input "[PERSON_NAME]"
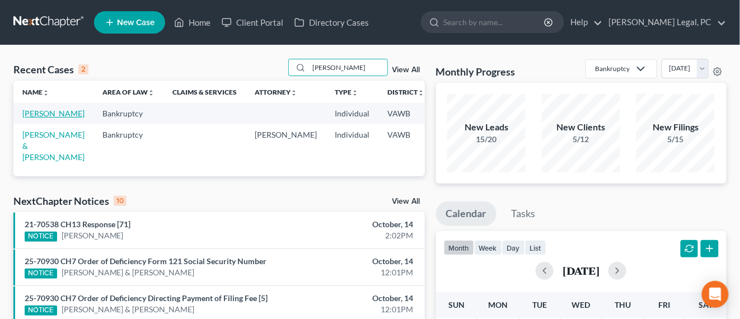
click at [40, 114] on link "[PERSON_NAME]" at bounding box center [53, 114] width 62 height 10
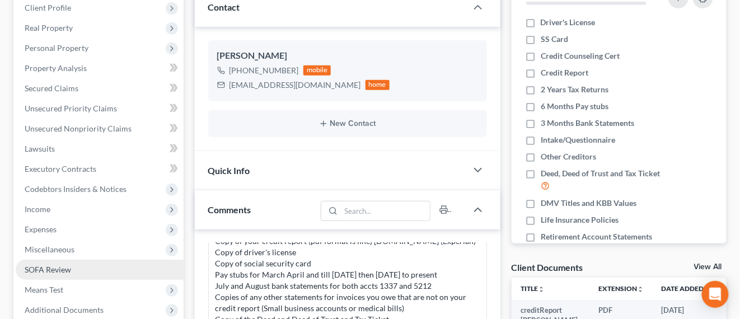
scroll to position [210, 0]
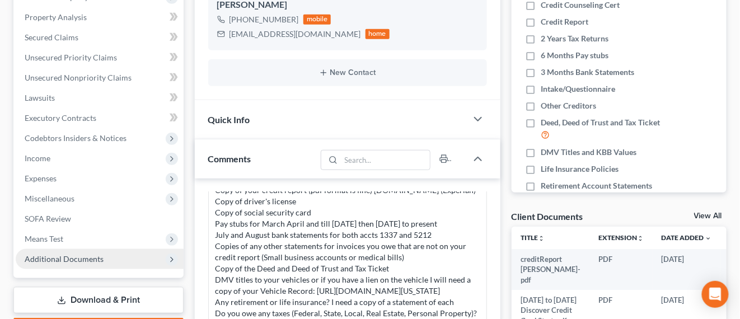
click at [97, 252] on span "Additional Documents" at bounding box center [100, 259] width 168 height 20
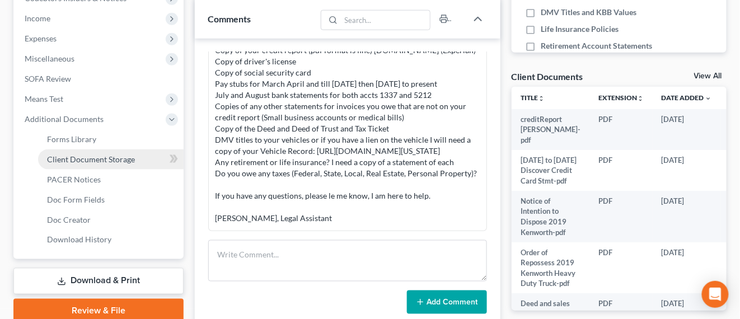
click at [129, 158] on span "Client Document Storage" at bounding box center [91, 160] width 88 height 10
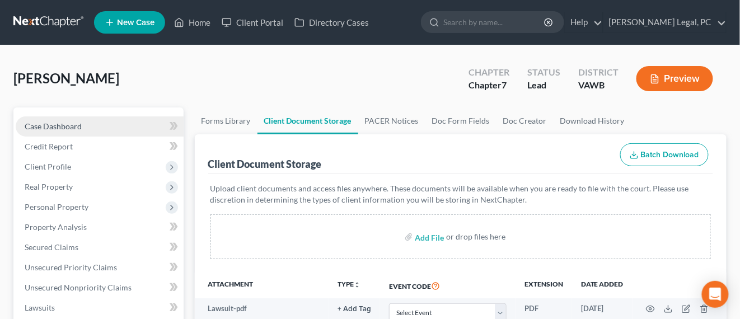
click at [63, 129] on span "Case Dashboard" at bounding box center [53, 127] width 57 height 10
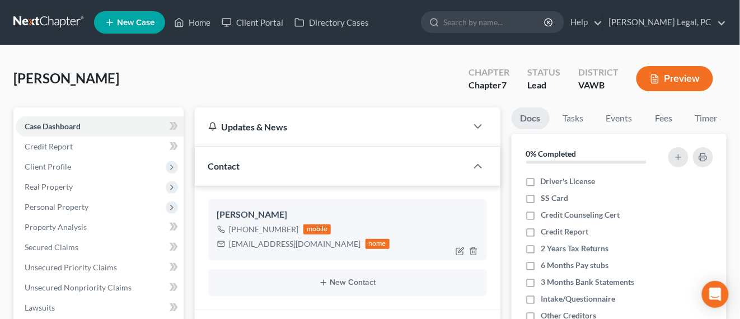
scroll to position [155, 0]
drag, startPoint x: 229, startPoint y: 246, endPoint x: 313, endPoint y: 244, distance: 84.0
click at [313, 244] on div "rgharless379@gmail.com" at bounding box center [296, 244] width 132 height 11
copy div "rgharless379@gmail.com"
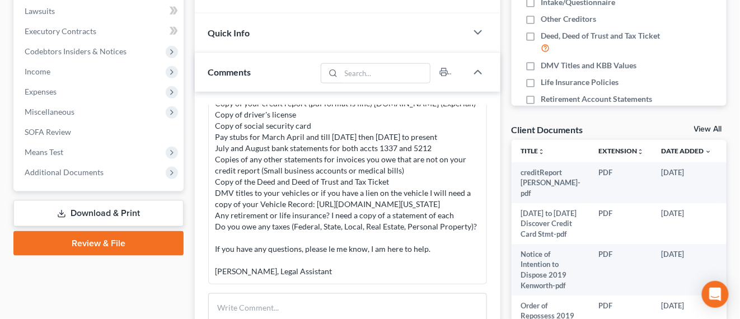
scroll to position [420, 0]
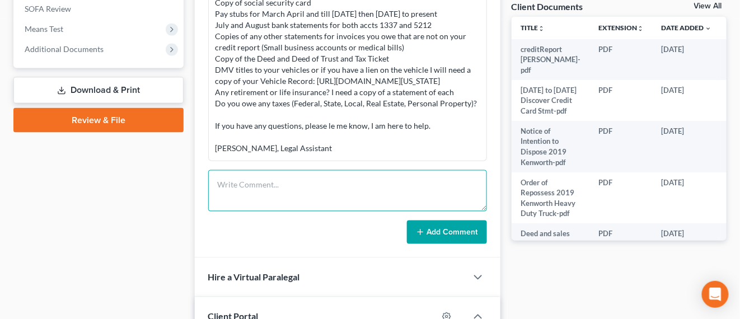
click at [285, 195] on textarea at bounding box center [347, 190] width 279 height 41
paste textarea "Good afternoon Mr. Harless I have reviewed the documents that you have turned i…"
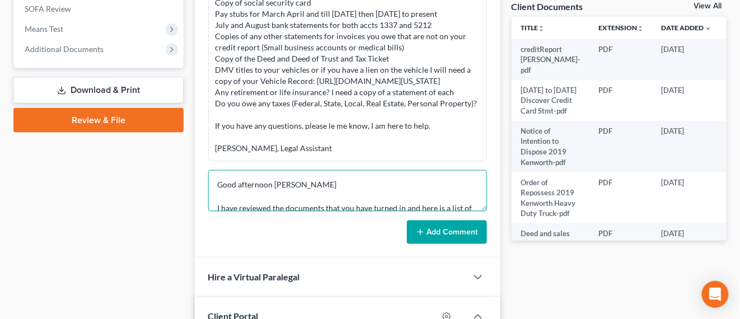
scroll to position [237, 0]
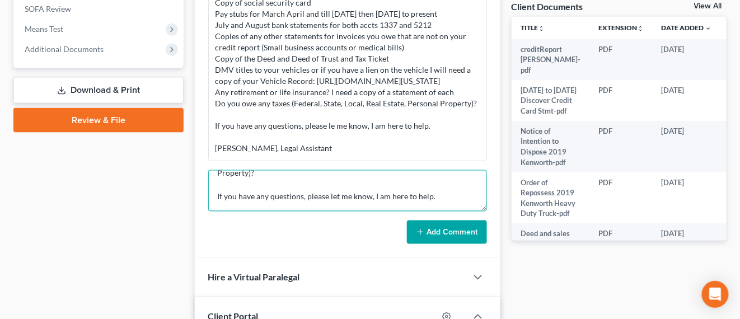
type textarea "Good afternoon Mr. Harless I have reviewed the documents that you have turned i…"
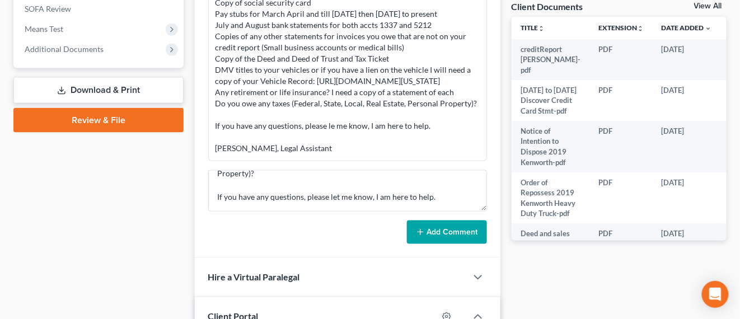
click at [436, 227] on button "Add Comment" at bounding box center [447, 233] width 80 height 24
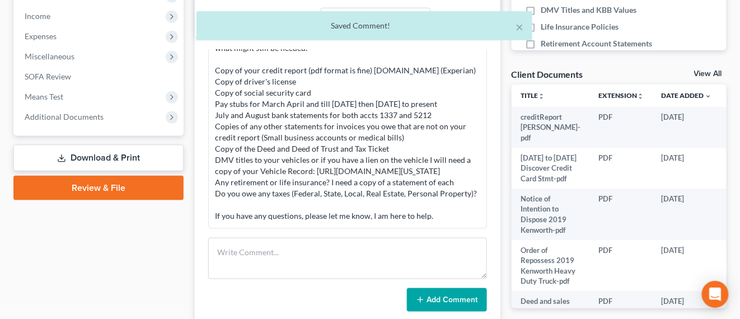
scroll to position [280, 0]
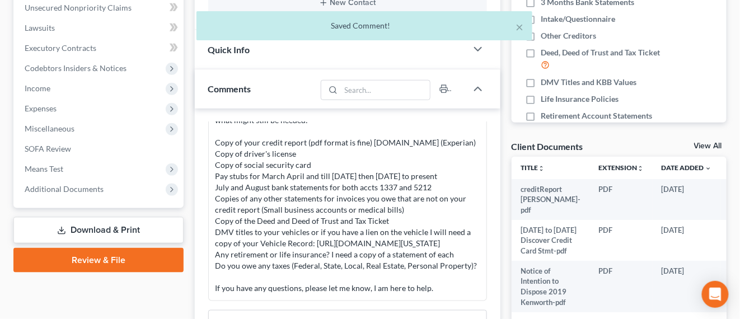
click at [231, 131] on div "Good afternoon Mr. Harless I have reviewed the documents that you have turned i…" at bounding box center [348, 187] width 264 height 213
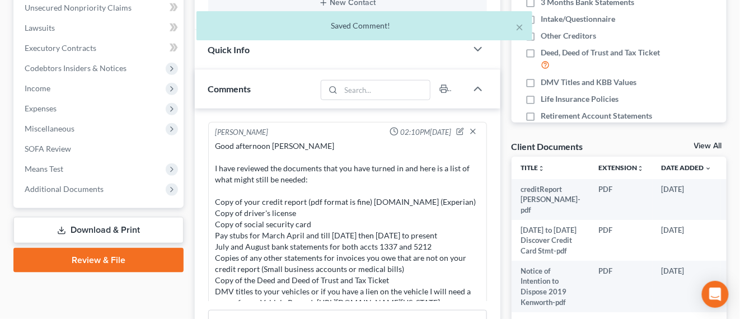
scroll to position [291, 0]
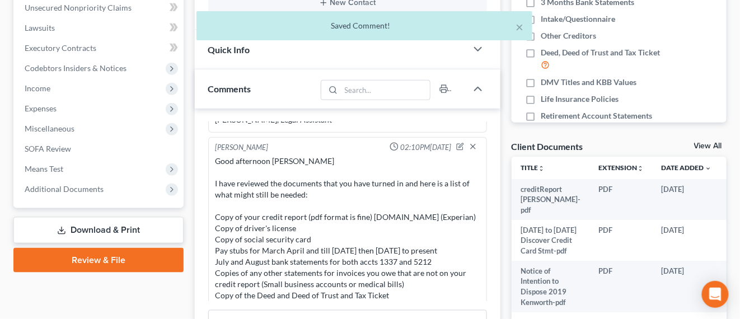
click at [213, 188] on div "Good afternoon Mr. Harless I have reviewed the documents that you have turned i…" at bounding box center [347, 261] width 269 height 217
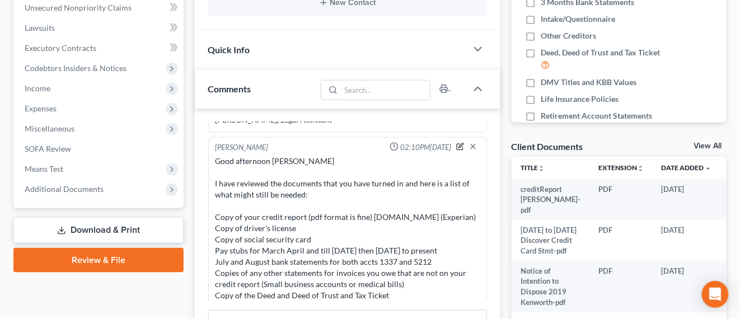
click at [457, 150] on icon "button" at bounding box center [460, 147] width 6 height 6
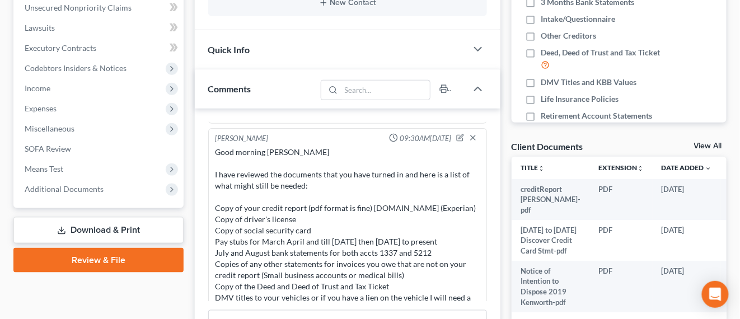
scroll to position [16, 0]
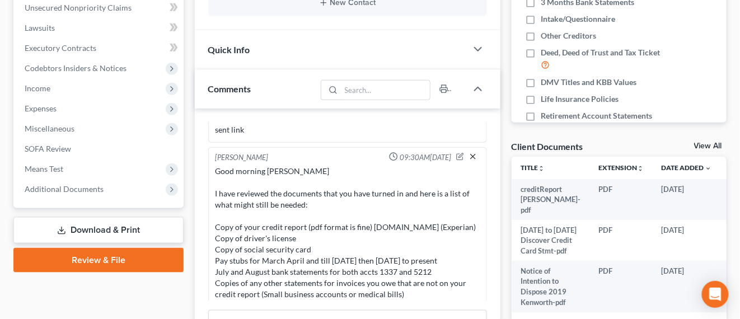
click at [469, 156] on icon "button" at bounding box center [473, 156] width 9 height 9
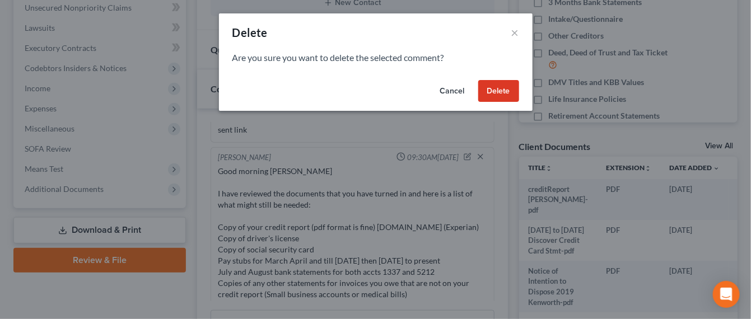
click at [463, 86] on button "Cancel" at bounding box center [452, 91] width 43 height 22
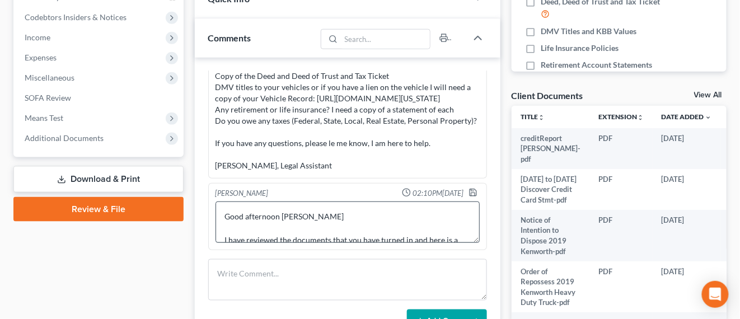
scroll to position [350, 0]
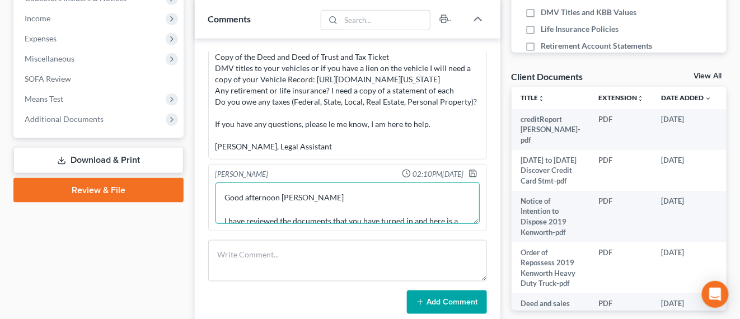
click at [417, 201] on textarea "Good afternoon Mr. Harless I have reviewed the documents that you have turned i…" at bounding box center [348, 203] width 264 height 41
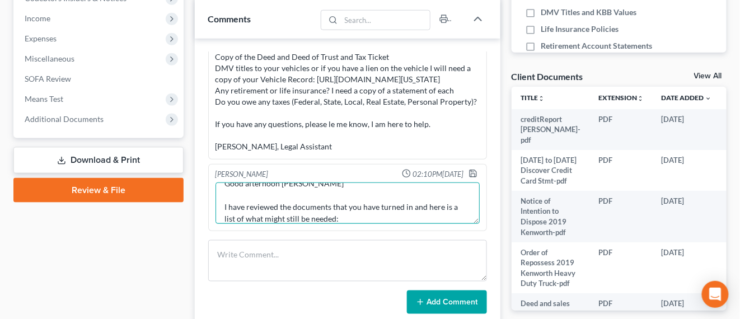
scroll to position [0, 0]
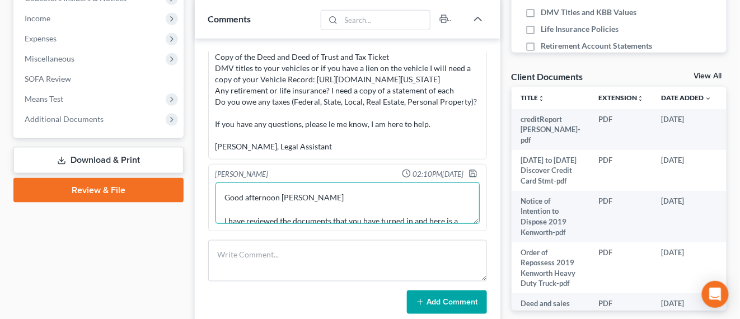
click at [224, 200] on textarea "Good afternoon Mr. Harless I have reviewed the documents that you have turned i…" at bounding box center [348, 203] width 264 height 41
click at [226, 208] on textarea "Good afternoon Mr. Harless I have reviewed the documents that you have turned i…" at bounding box center [348, 203] width 264 height 41
click at [225, 196] on textarea "Good afternoon Mr. Harless I have reviewed the documents that you have turned i…" at bounding box center [348, 203] width 264 height 41
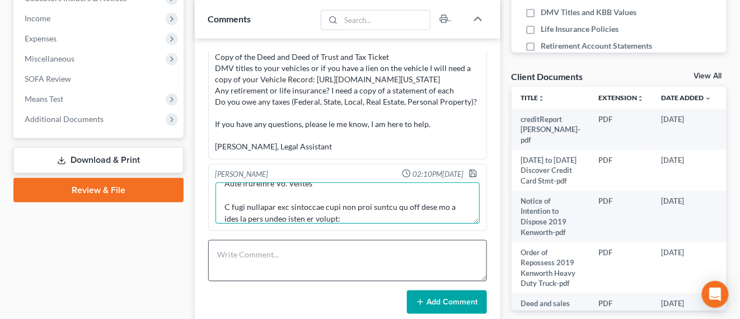
type textarea "Hope spoke with Mr .Harless on the phone told him I reviewed the documents he l…"
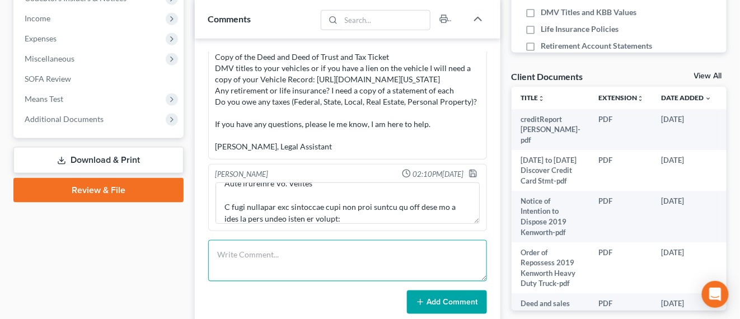
drag, startPoint x: 408, startPoint y: 256, endPoint x: 408, endPoint y: 250, distance: 5.6
click at [408, 250] on textarea at bounding box center [347, 260] width 279 height 41
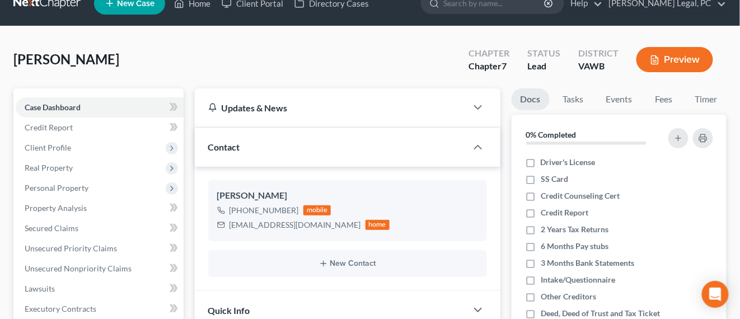
scroll to position [0, 0]
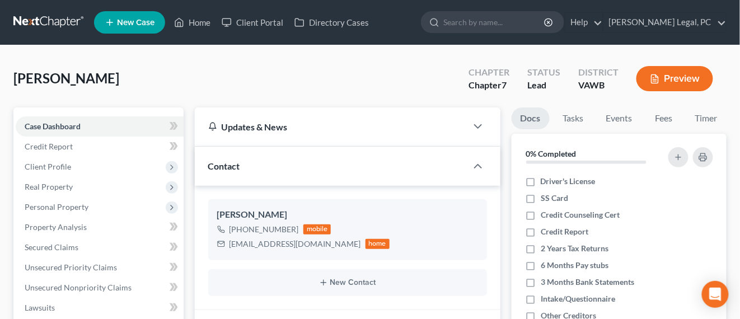
click at [52, 28] on link at bounding box center [49, 22] width 72 height 20
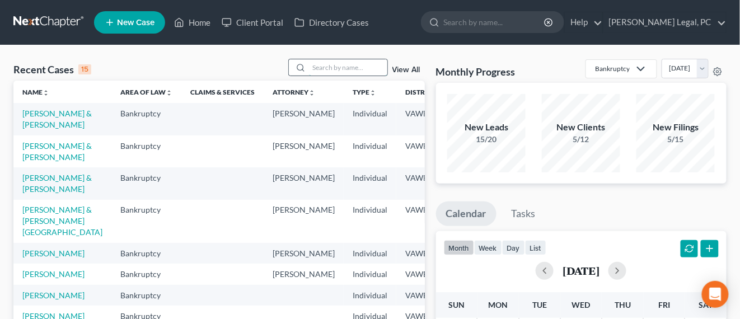
click at [334, 66] on input "search" at bounding box center [348, 67] width 78 height 16
type input "[PERSON_NAME]"
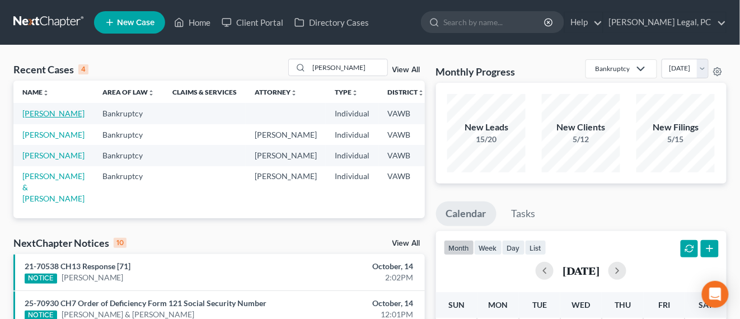
click at [39, 118] on link "[PERSON_NAME]" at bounding box center [53, 114] width 62 height 10
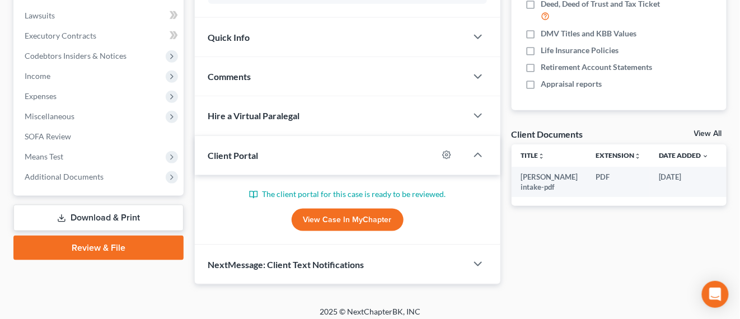
scroll to position [298, 0]
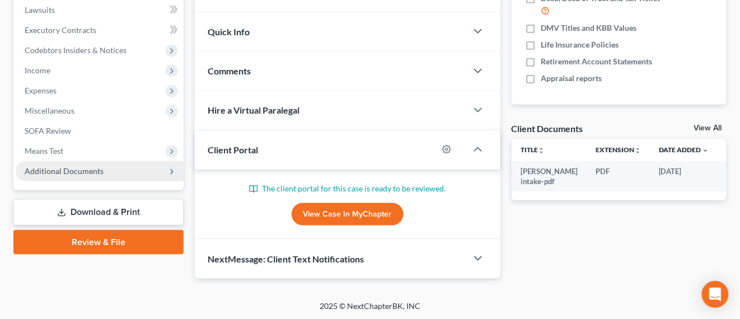
click at [91, 174] on span "Additional Documents" at bounding box center [64, 171] width 79 height 10
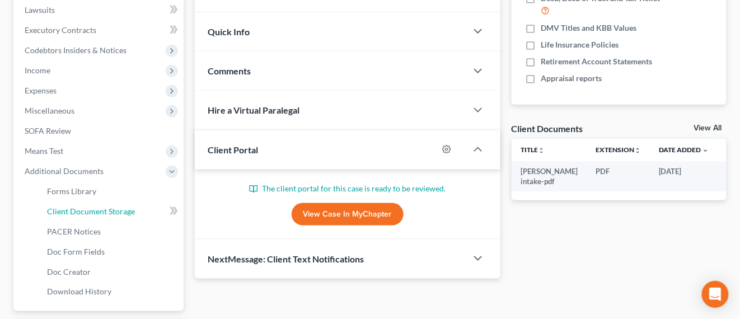
drag, startPoint x: 97, startPoint y: 216, endPoint x: 217, endPoint y: 220, distance: 119.3
click at [98, 215] on link "Client Document Storage" at bounding box center [111, 212] width 146 height 20
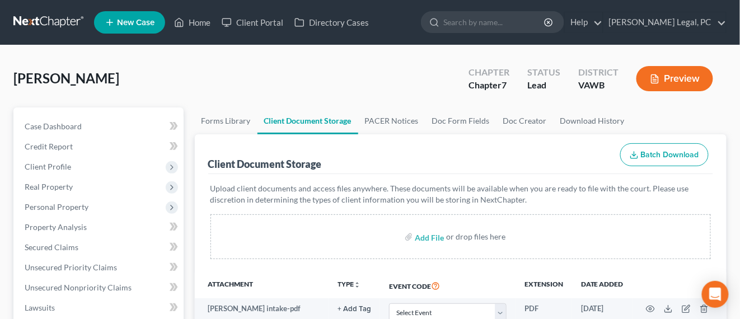
click at [53, 20] on link at bounding box center [49, 22] width 72 height 20
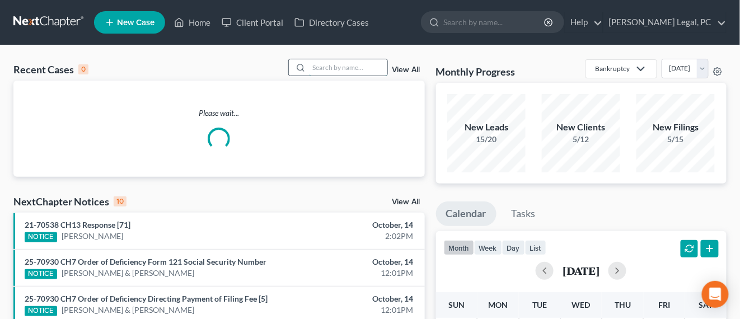
click at [322, 68] on input "search" at bounding box center [348, 67] width 78 height 16
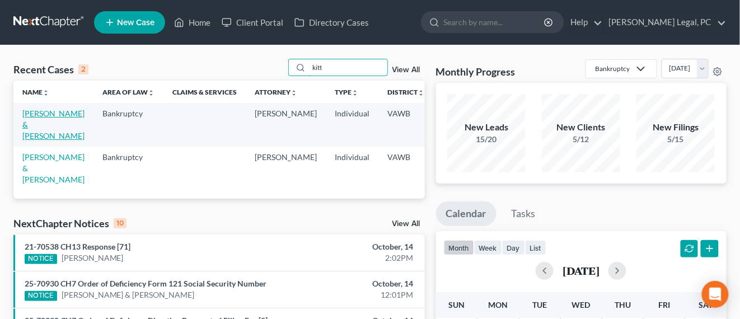
type input "kitt"
click at [29, 117] on link "[PERSON_NAME] & [PERSON_NAME]" at bounding box center [53, 125] width 62 height 32
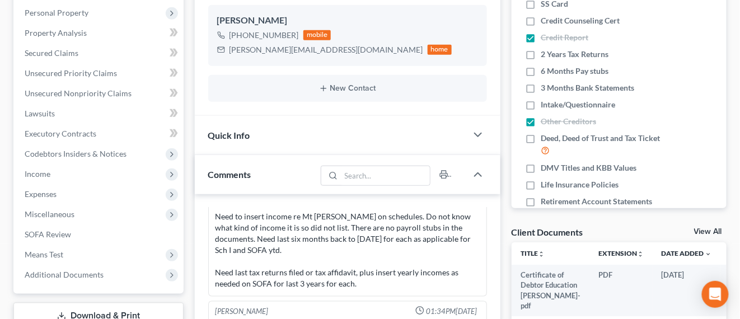
scroll to position [210, 0]
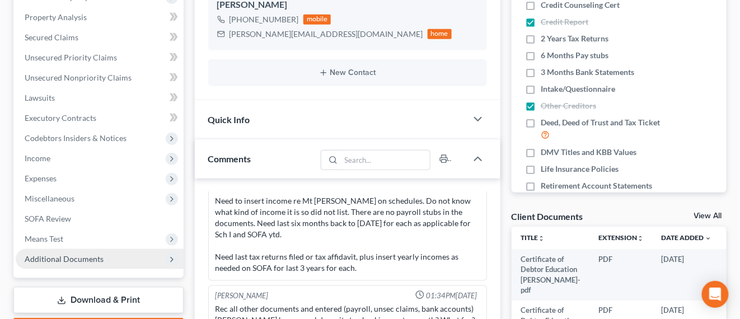
click at [162, 256] on span "Additional Documents" at bounding box center [100, 259] width 168 height 20
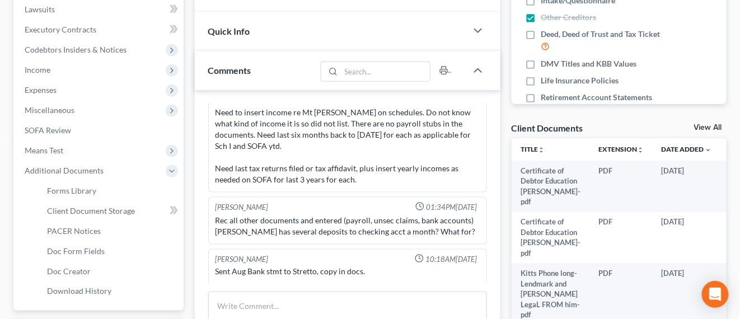
scroll to position [350, 0]
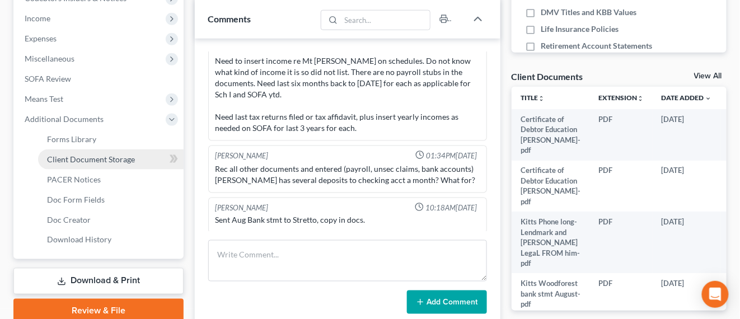
click at [157, 157] on link "Client Document Storage" at bounding box center [111, 160] width 146 height 20
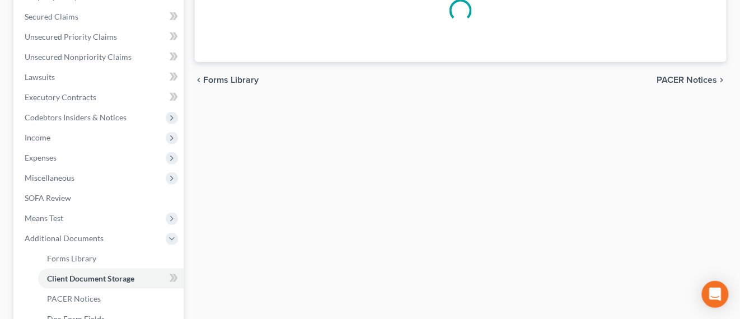
select select "0"
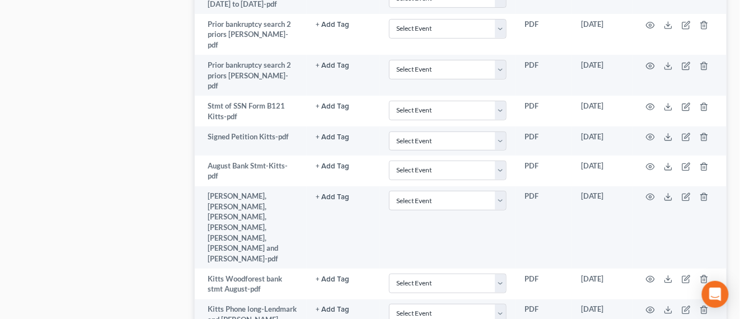
scroll to position [1350, 0]
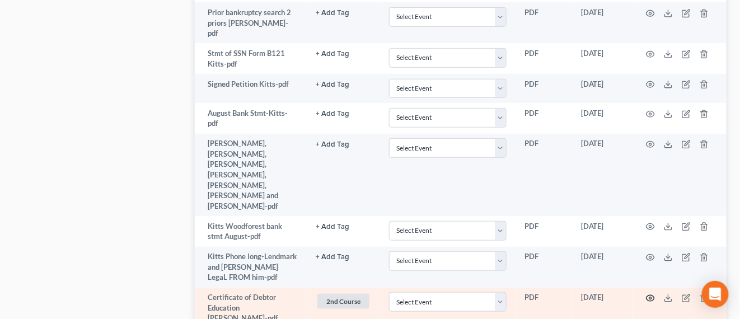
click at [650, 297] on circle "button" at bounding box center [651, 298] width 2 height 2
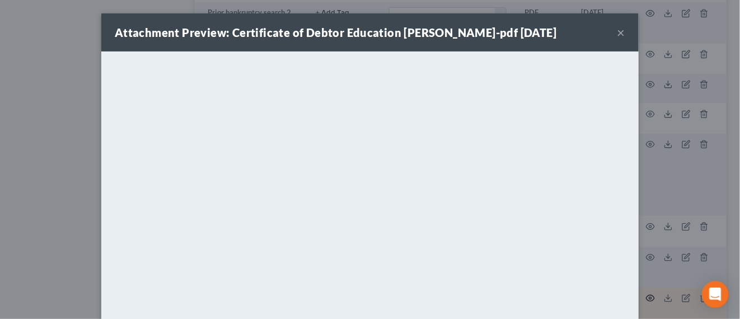
scroll to position [1343, 0]
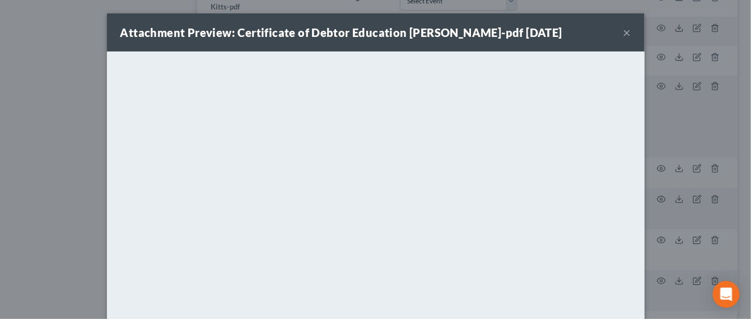
click at [623, 32] on button "×" at bounding box center [627, 32] width 8 height 13
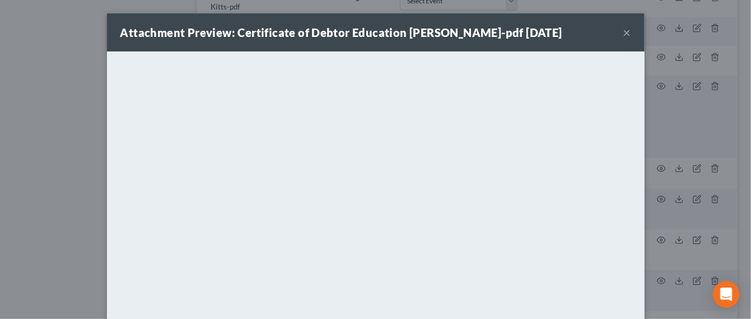
click at [623, 34] on button "×" at bounding box center [627, 32] width 8 height 13
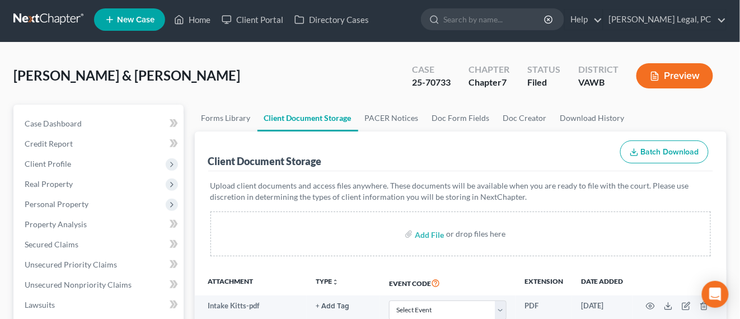
scroll to position [0, 0]
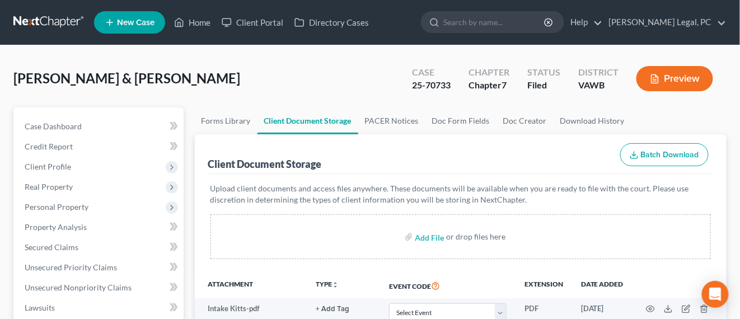
drag, startPoint x: 54, startPoint y: 22, endPoint x: 63, endPoint y: 31, distance: 12.7
click at [54, 22] on link at bounding box center [49, 22] width 72 height 20
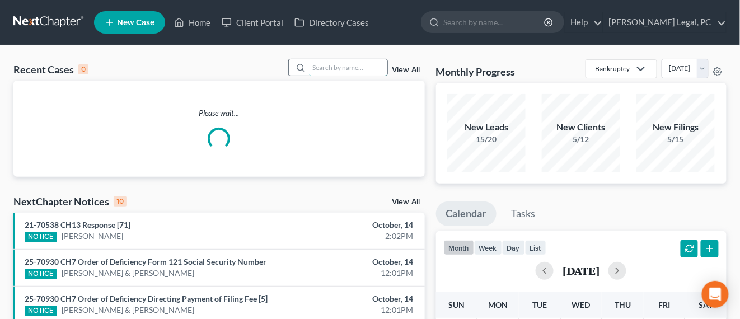
click at [322, 73] on input "search" at bounding box center [348, 67] width 78 height 16
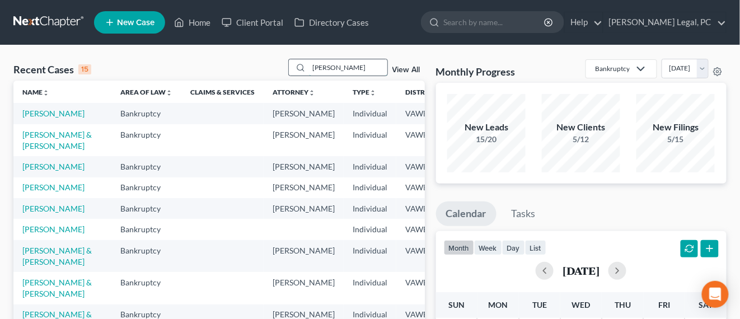
type input "[PERSON_NAME]"
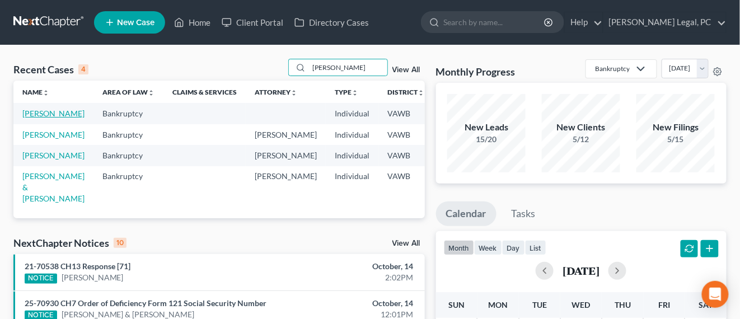
click at [29, 118] on link "[PERSON_NAME]" at bounding box center [53, 114] width 62 height 10
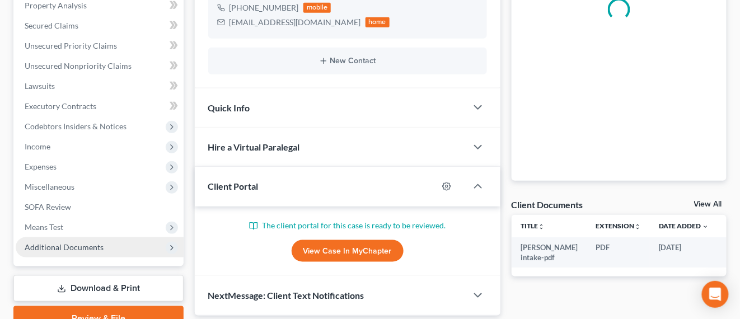
scroll to position [274, 0]
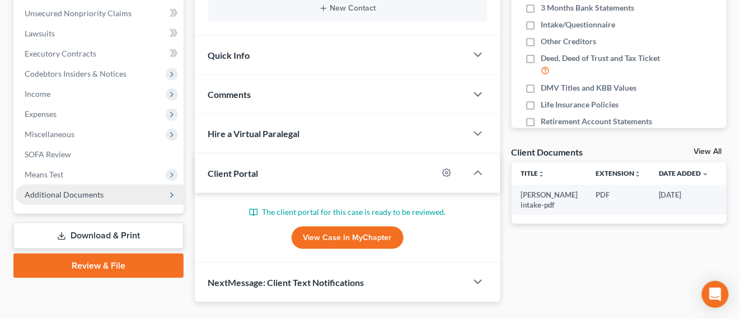
click at [91, 191] on span "Additional Documents" at bounding box center [64, 195] width 79 height 10
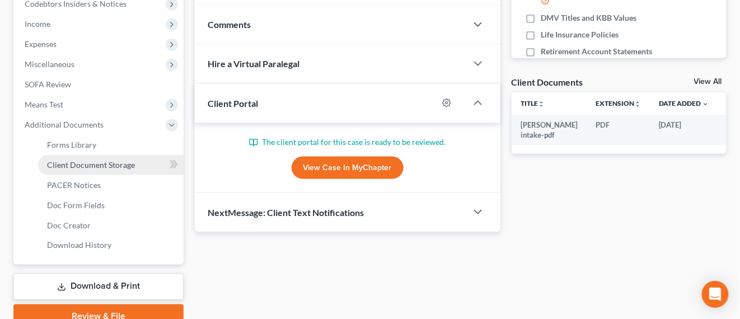
click at [100, 160] on span "Client Document Storage" at bounding box center [91, 165] width 88 height 10
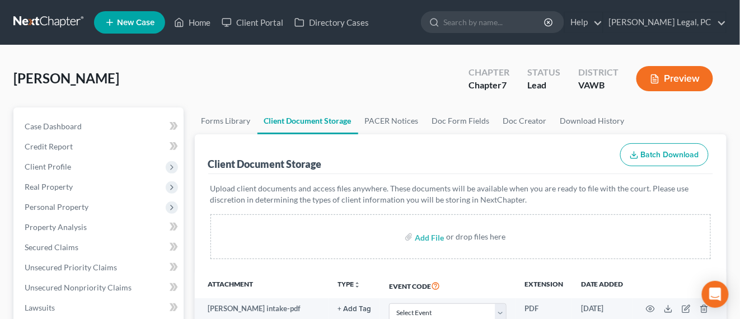
click at [77, 21] on link at bounding box center [49, 22] width 72 height 20
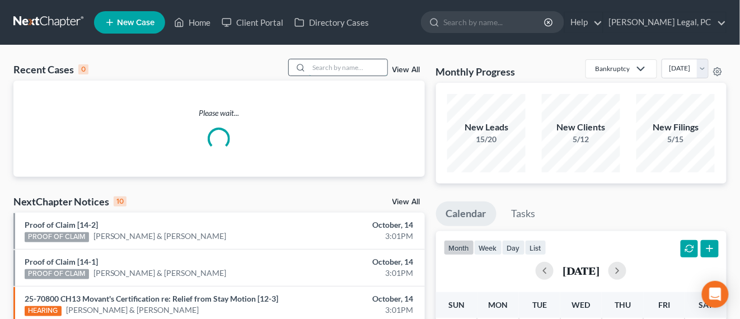
click at [361, 68] on input "search" at bounding box center [348, 67] width 78 height 16
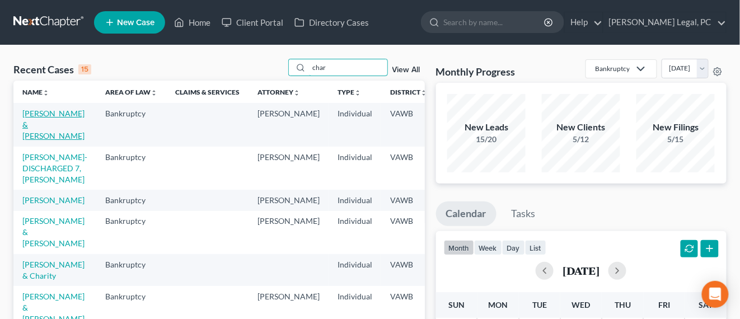
type input "char"
click at [34, 114] on link "[PERSON_NAME] & [PERSON_NAME]" at bounding box center [53, 125] width 62 height 32
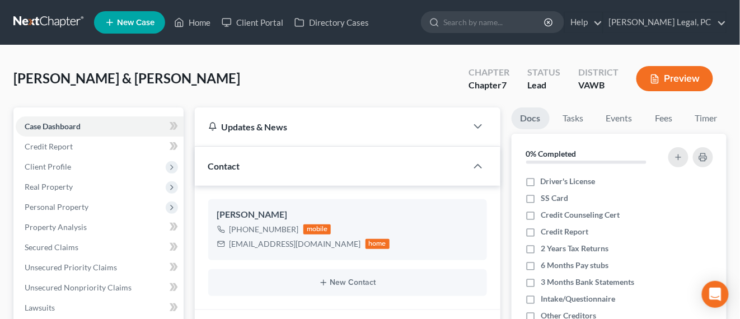
click at [76, 26] on link at bounding box center [49, 22] width 72 height 20
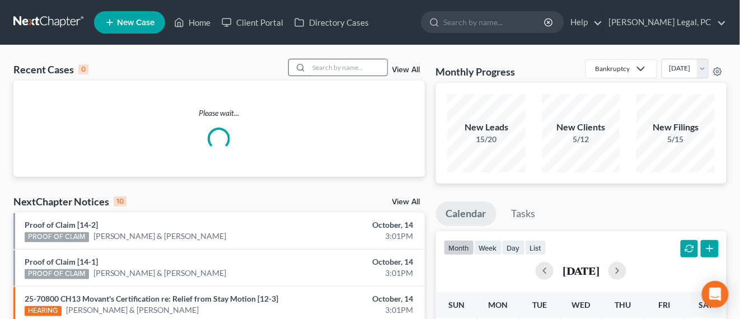
click at [348, 68] on input "search" at bounding box center [348, 67] width 78 height 16
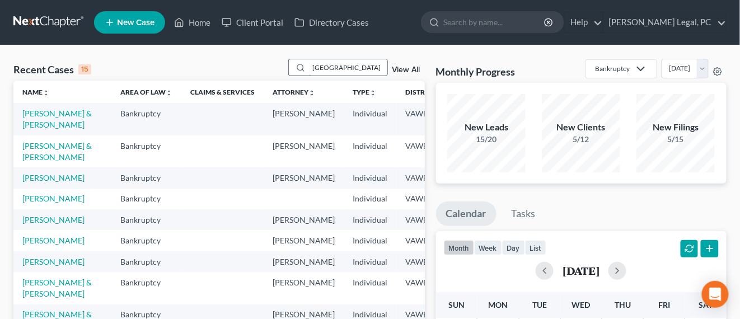
type input "[GEOGRAPHIC_DATA]"
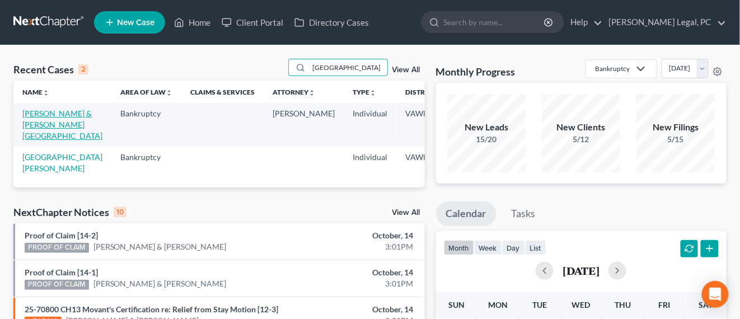
click at [49, 115] on link "[PERSON_NAME] & [PERSON_NAME][GEOGRAPHIC_DATA]" at bounding box center [62, 125] width 80 height 32
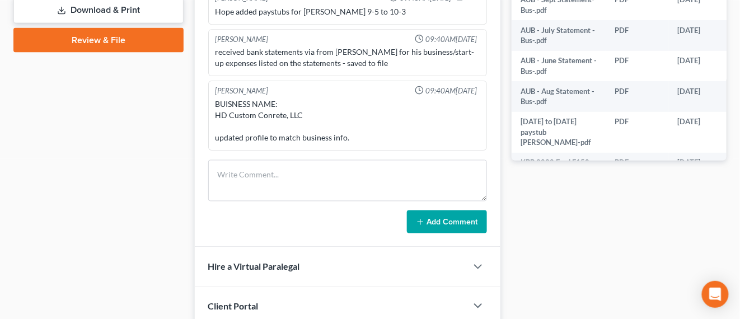
scroll to position [560, 0]
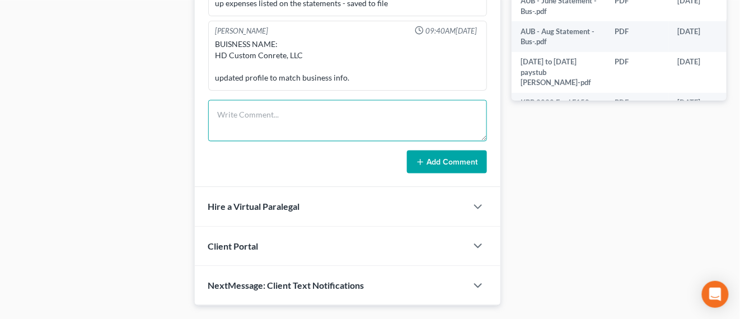
click at [253, 124] on textarea at bounding box center [347, 120] width 279 height 41
paste textarea "They texted the signature pages to me, so will download and email to Shane. As …"
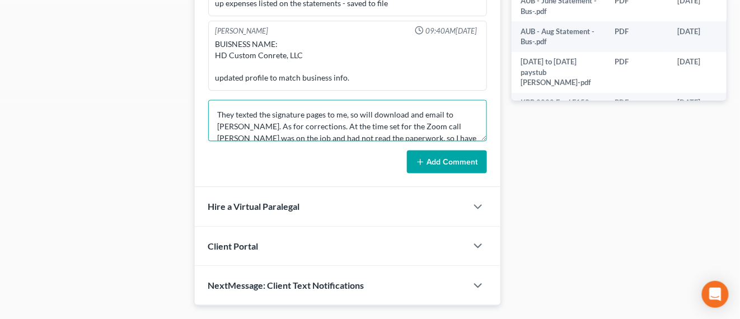
scroll to position [26, 0]
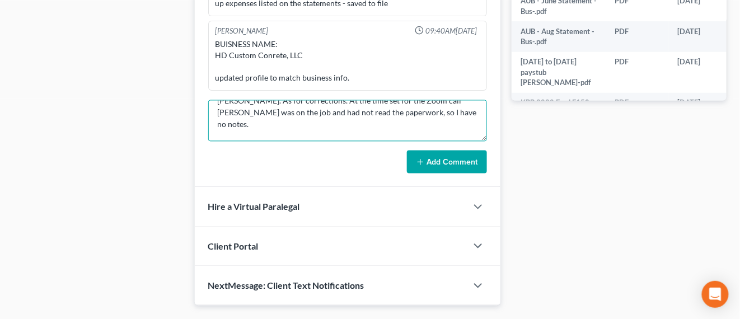
type textarea "They texted the signature pages to me, so will download and email to Shane. As …"
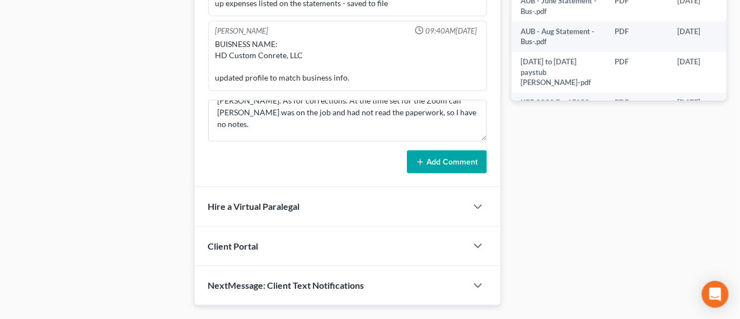
click at [423, 155] on button "Add Comment" at bounding box center [447, 163] width 80 height 24
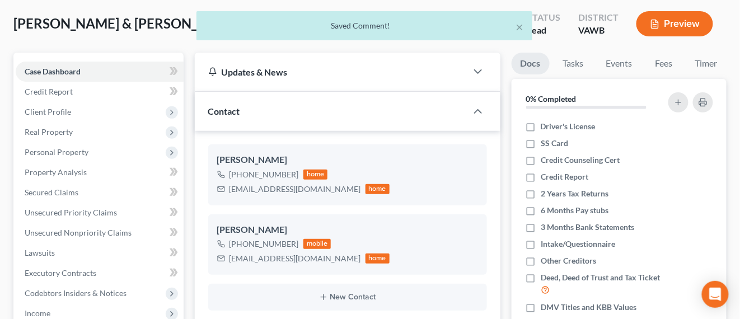
scroll to position [0, 0]
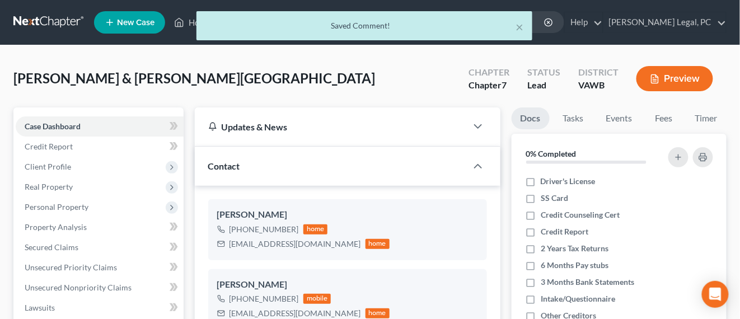
click at [40, 28] on div "× Saved Comment!" at bounding box center [364, 28] width 740 height 35
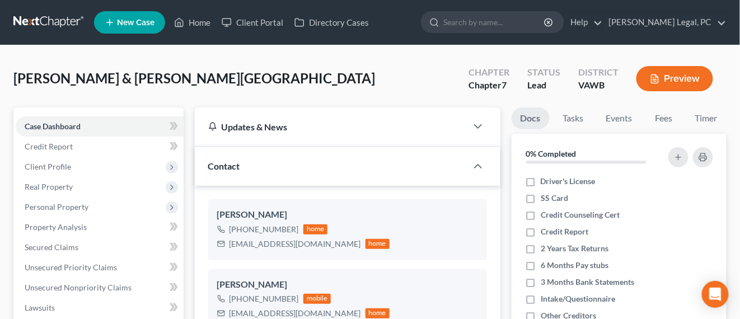
click at [46, 20] on link at bounding box center [49, 22] width 72 height 20
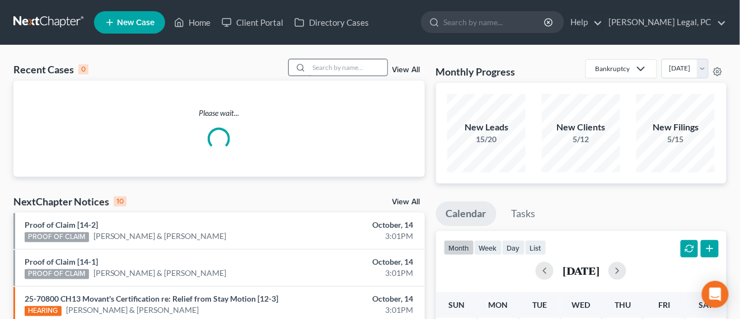
click at [347, 61] on input "search" at bounding box center [348, 67] width 78 height 16
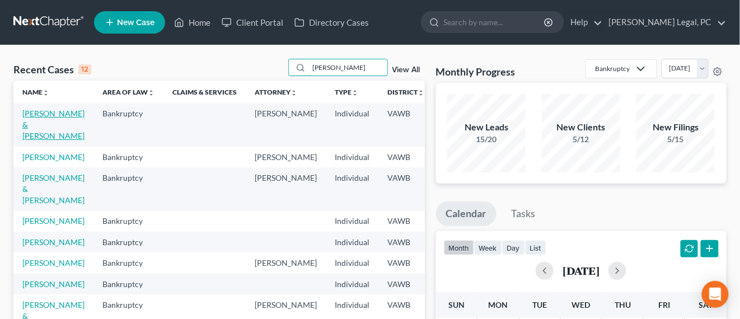
type input "[PERSON_NAME]"
click at [36, 139] on link "[PERSON_NAME] & [PERSON_NAME]" at bounding box center [53, 125] width 62 height 32
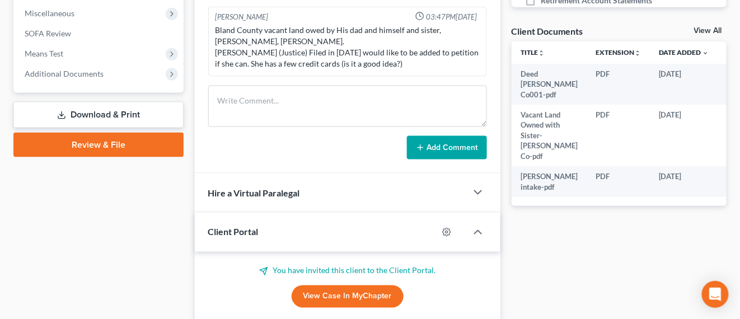
scroll to position [420, 0]
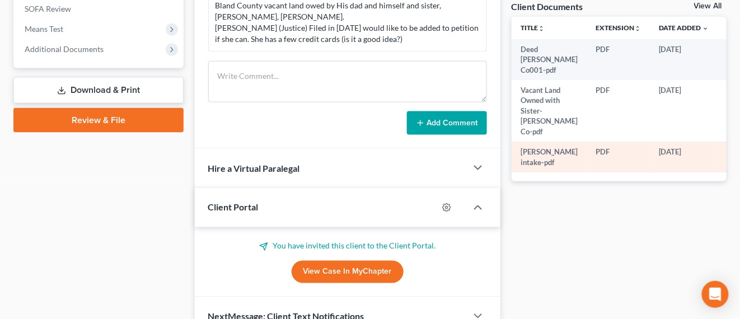
click at [731, 154] on circle "button" at bounding box center [732, 153] width 2 height 2
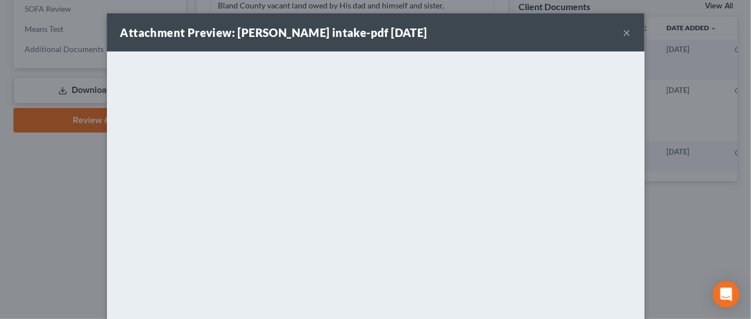
click at [617, 31] on div "Attachment Preview: [PERSON_NAME] intake-pdf [DATE] ×" at bounding box center [376, 32] width 538 height 38
click at [623, 32] on button "×" at bounding box center [627, 32] width 8 height 13
